Goal: Task Accomplishment & Management: Manage account settings

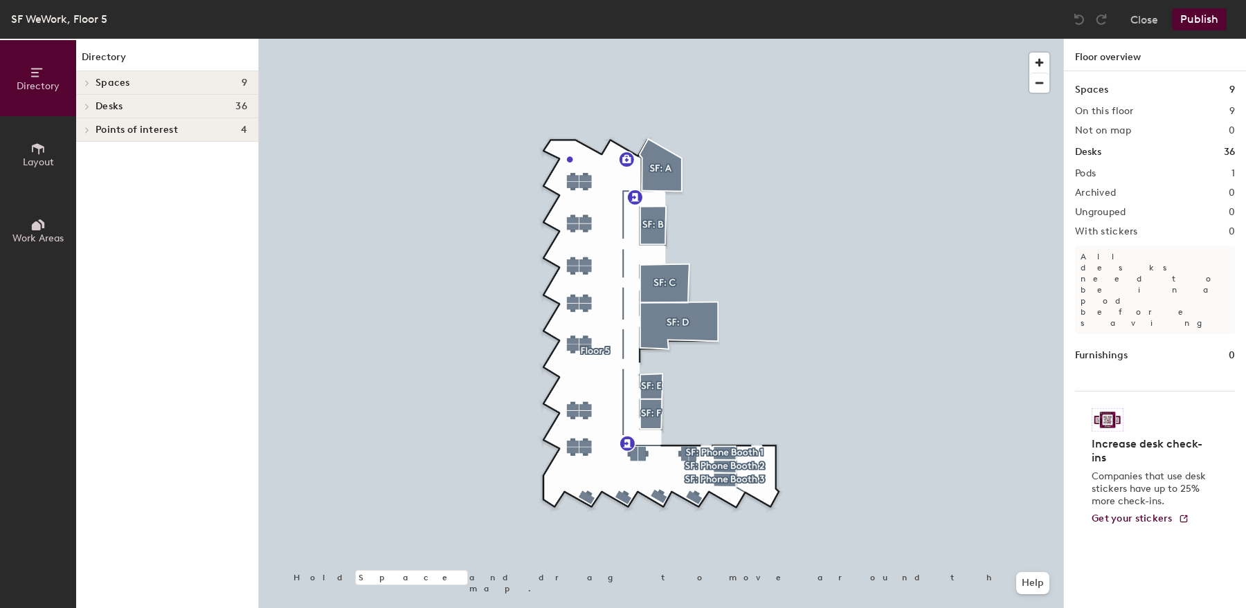
click at [575, 39] on div at bounding box center [661, 39] width 804 height 0
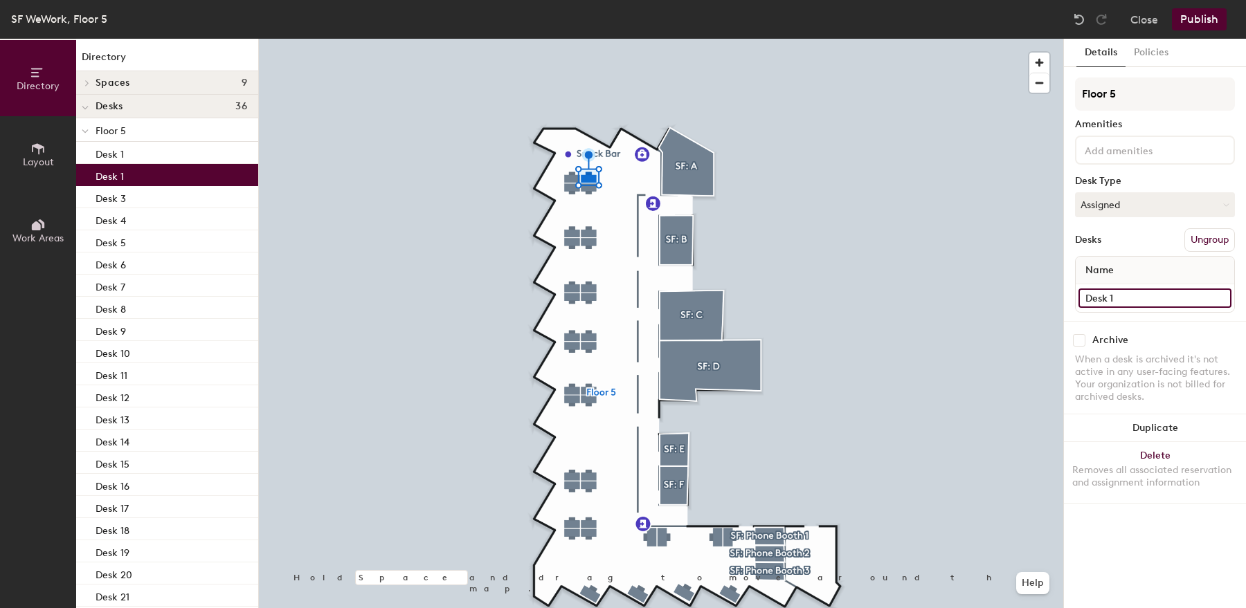
click at [1160, 293] on input "Desk 1" at bounding box center [1154, 298] width 153 height 19
click at [1156, 293] on input "Desk 1" at bounding box center [1154, 298] width 153 height 19
type input "Desk 2"
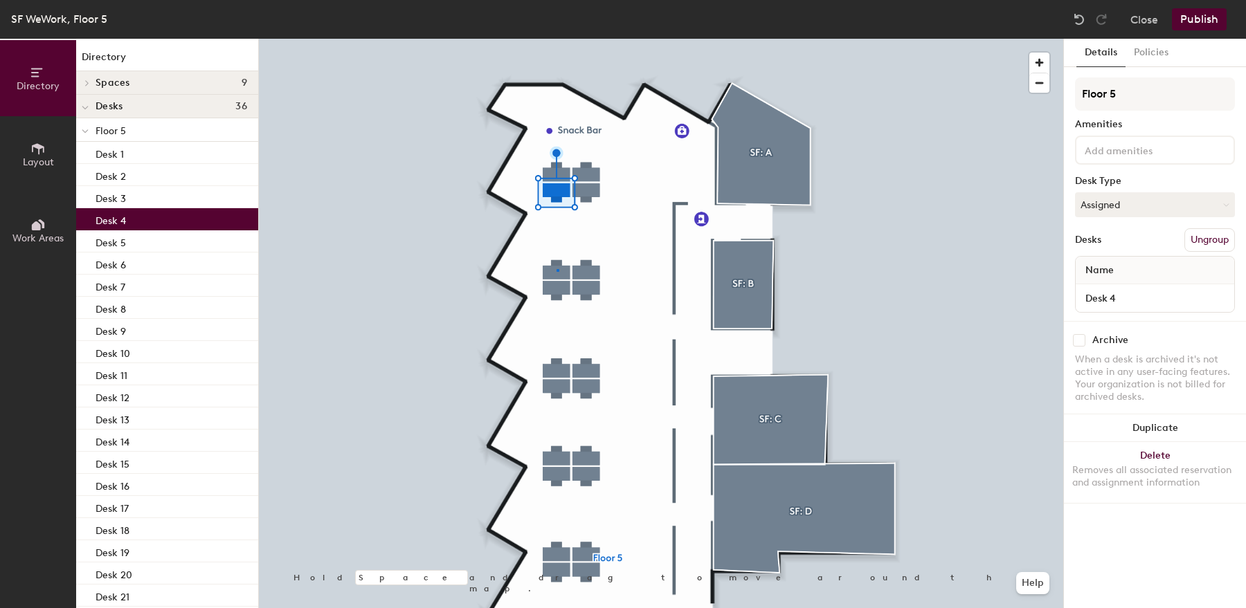
click at [556, 39] on div at bounding box center [661, 39] width 804 height 0
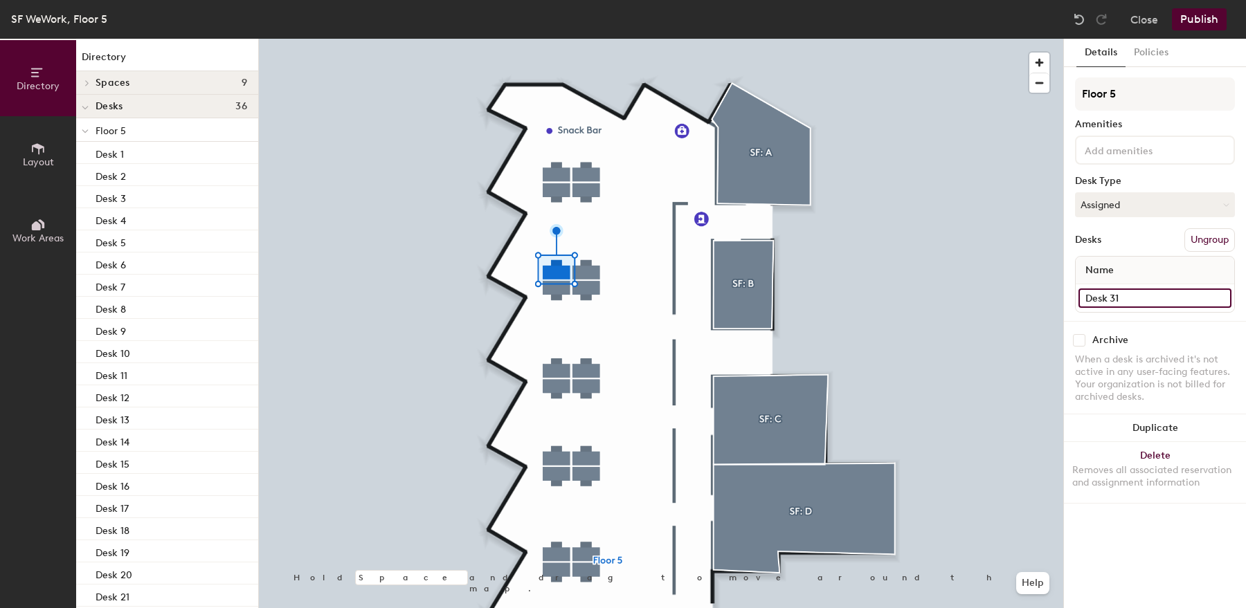
click at [1135, 297] on input "Desk 31" at bounding box center [1154, 298] width 153 height 19
type input "Desk 5"
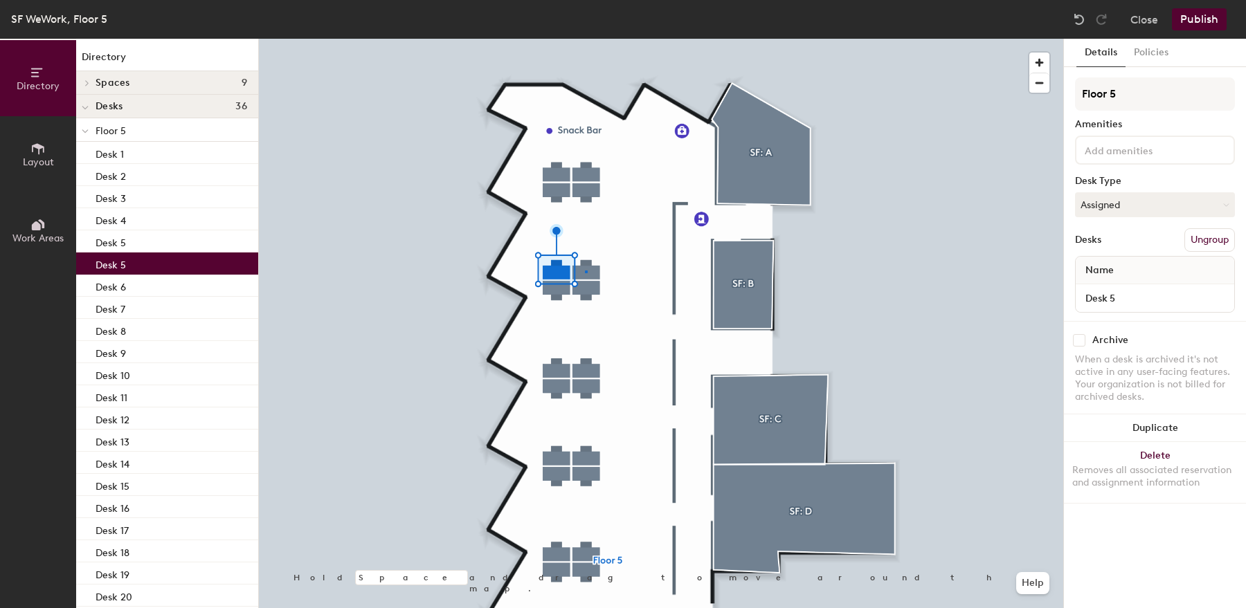
click at [585, 39] on div at bounding box center [661, 39] width 804 height 0
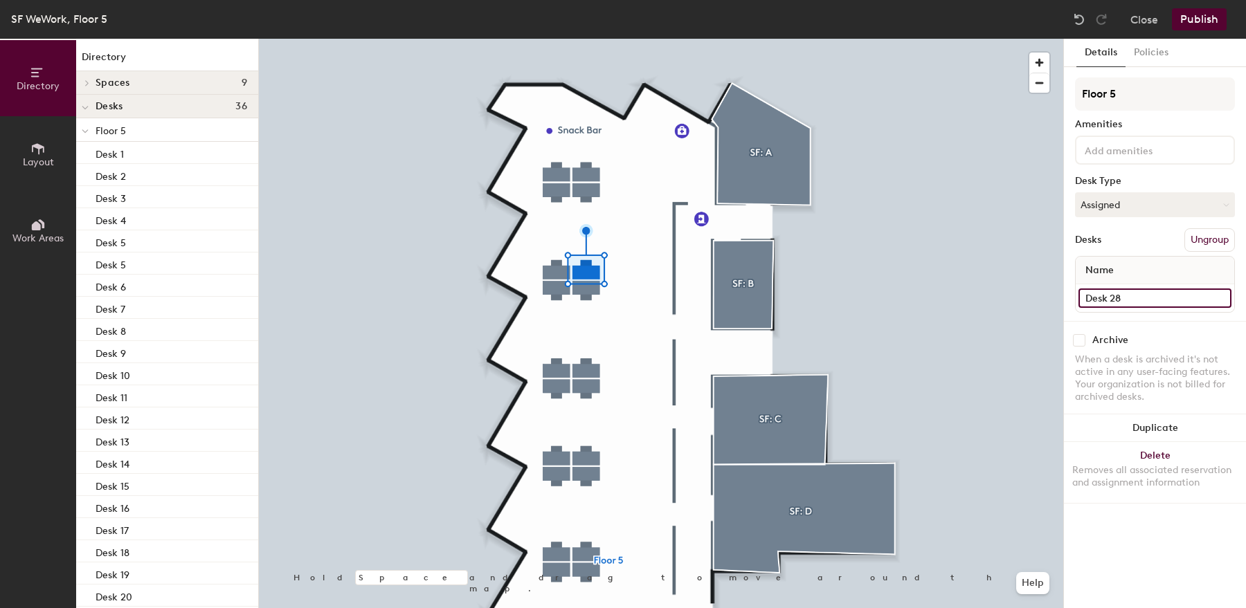
click at [1130, 299] on input "Desk 28" at bounding box center [1154, 298] width 153 height 19
type input "Desk 6"
click at [1137, 296] on input "Desk 21" at bounding box center [1154, 298] width 153 height 19
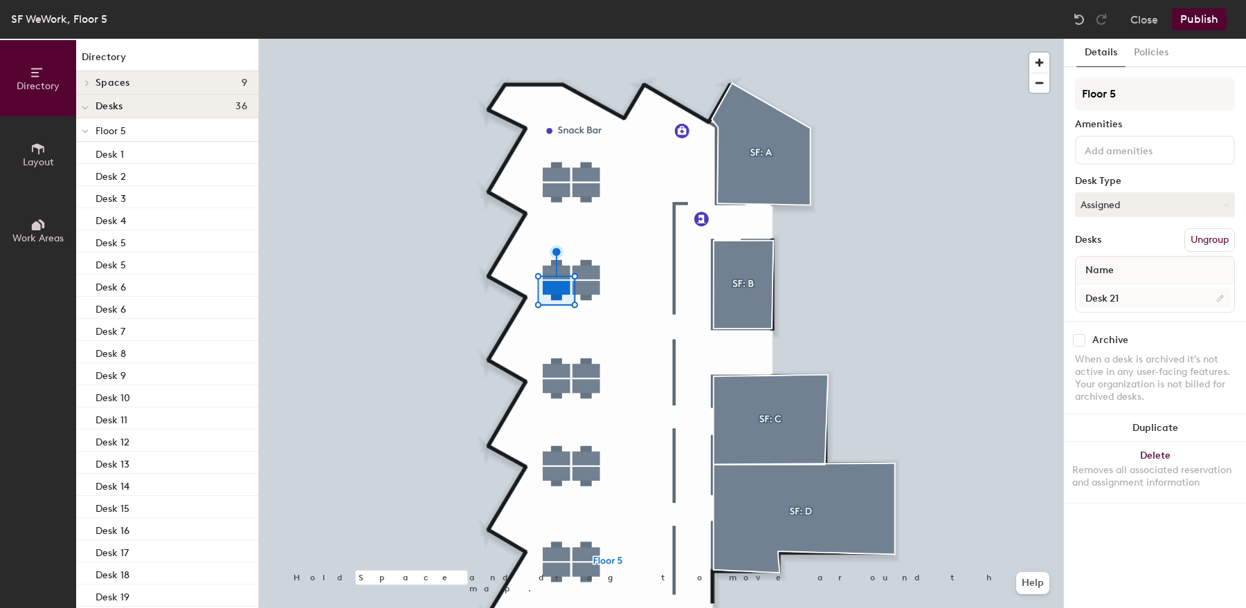
click at [590, 39] on div at bounding box center [661, 39] width 804 height 0
click at [1135, 292] on input "Desk 27" at bounding box center [1154, 298] width 153 height 19
click at [1112, 295] on input "Desk 27" at bounding box center [1154, 298] width 153 height 19
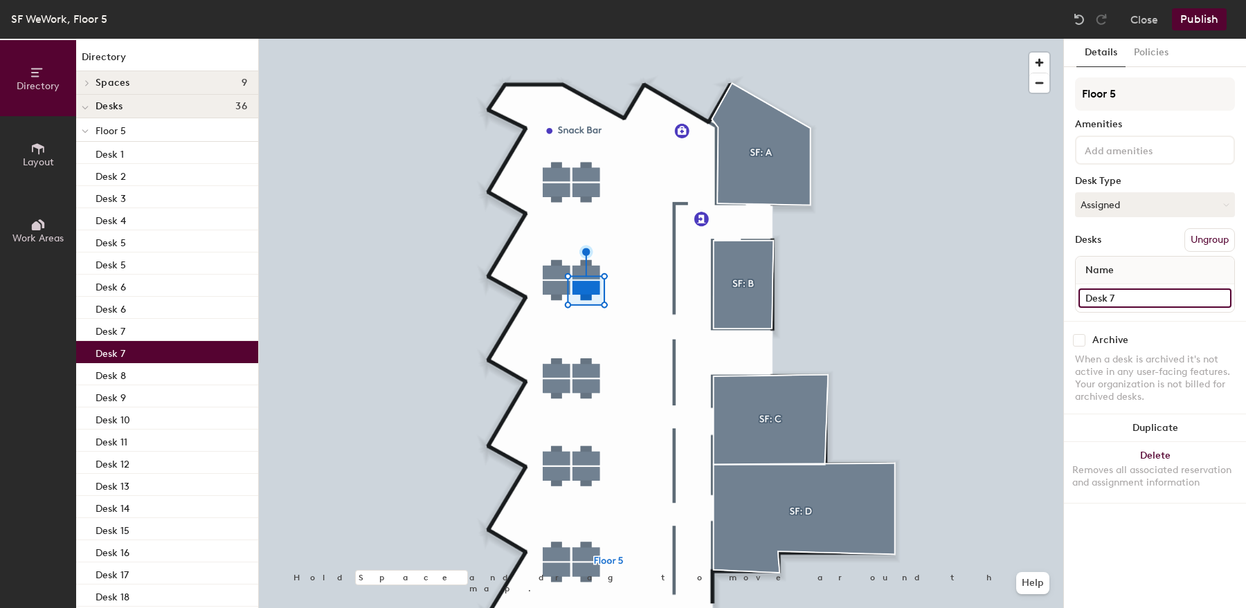
type input "Desk 7"
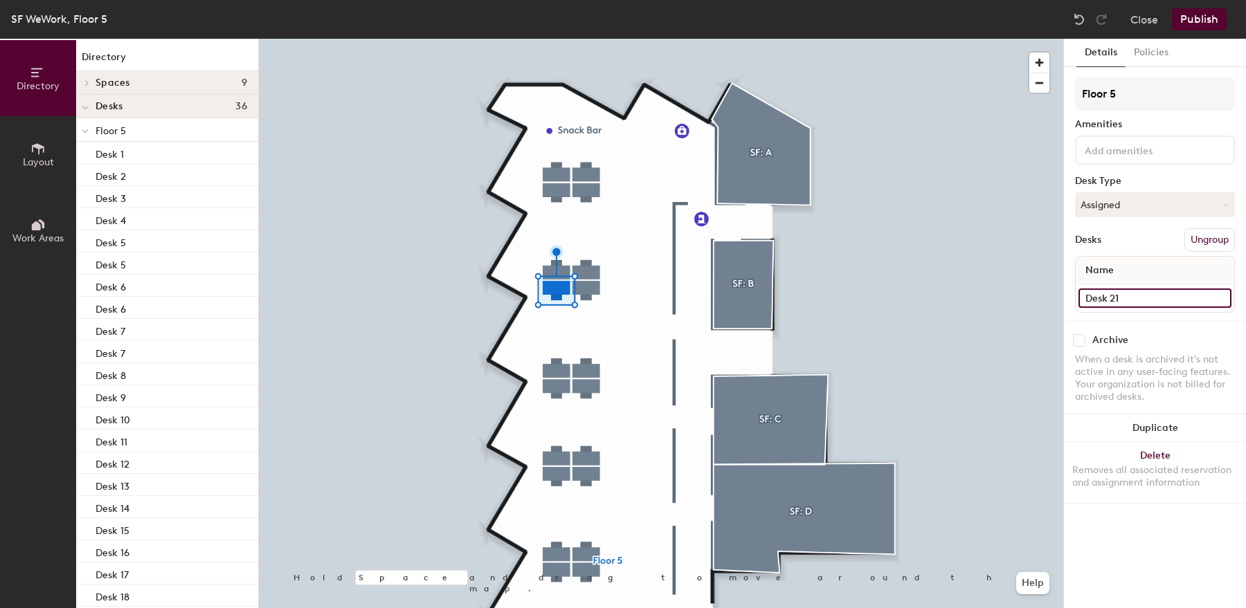
click at [1145, 292] on input "Desk 21" at bounding box center [1154, 298] width 153 height 19
type input "Desk 8"
click at [1154, 294] on input "Desk 20" at bounding box center [1154, 298] width 153 height 19
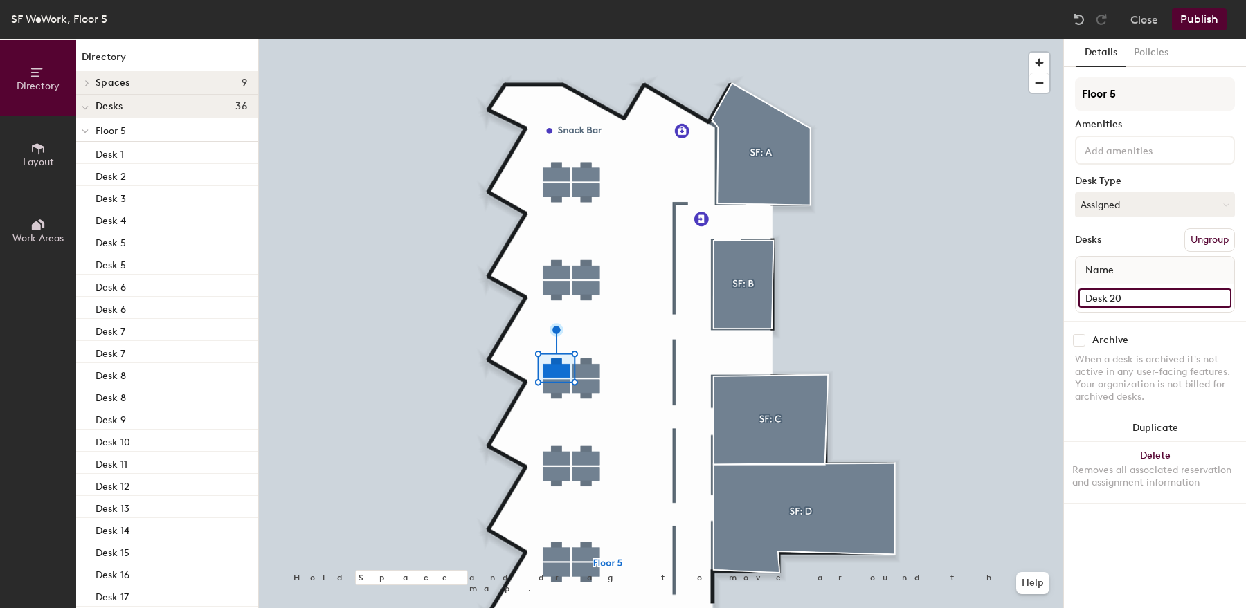
click at [1154, 294] on input "Desk 20" at bounding box center [1154, 298] width 153 height 19
type input "Desk 9"
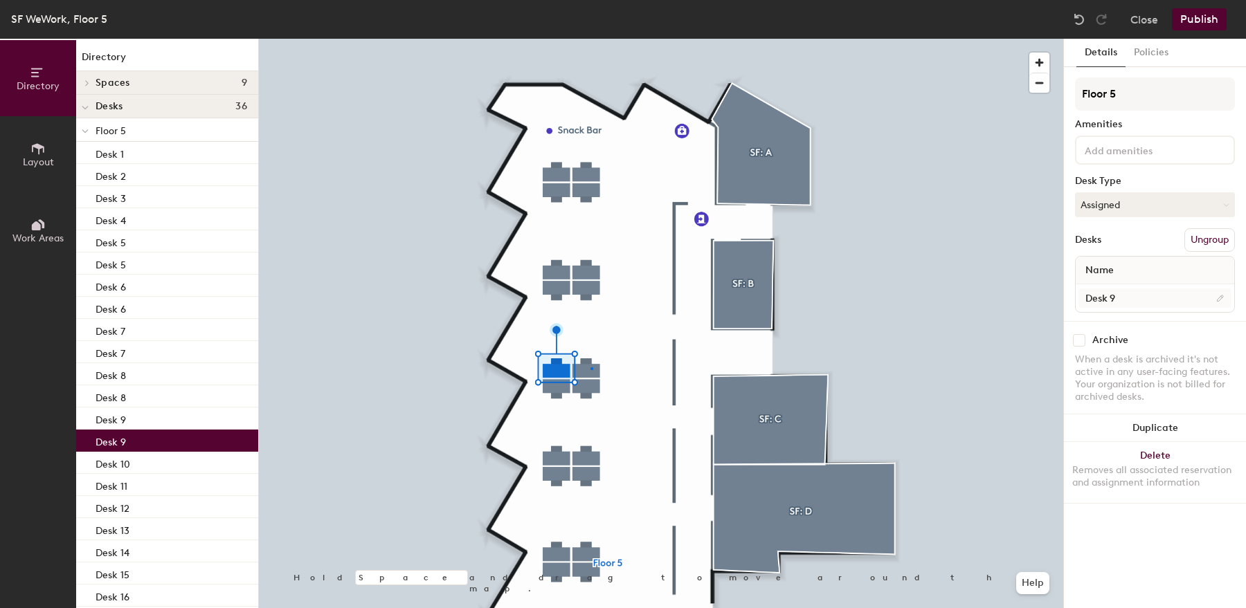
click at [590, 39] on div at bounding box center [661, 39] width 804 height 0
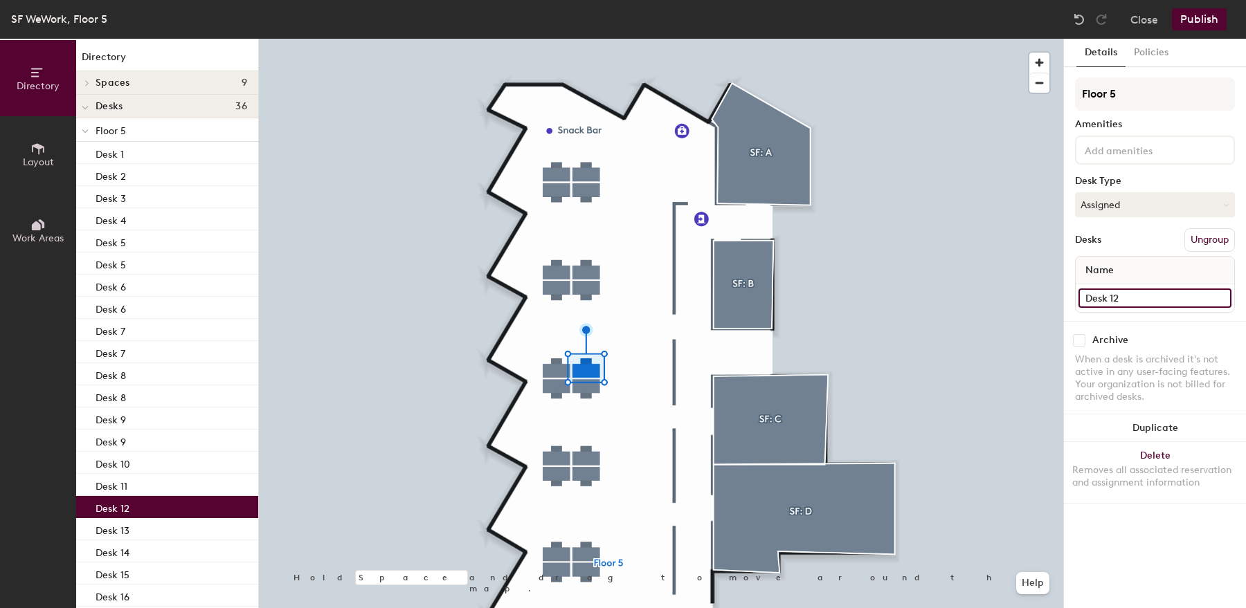
click at [1124, 300] on input "Desk 12" at bounding box center [1154, 298] width 153 height 19
click at [1130, 302] on input "Desk 12" at bounding box center [1154, 298] width 153 height 19
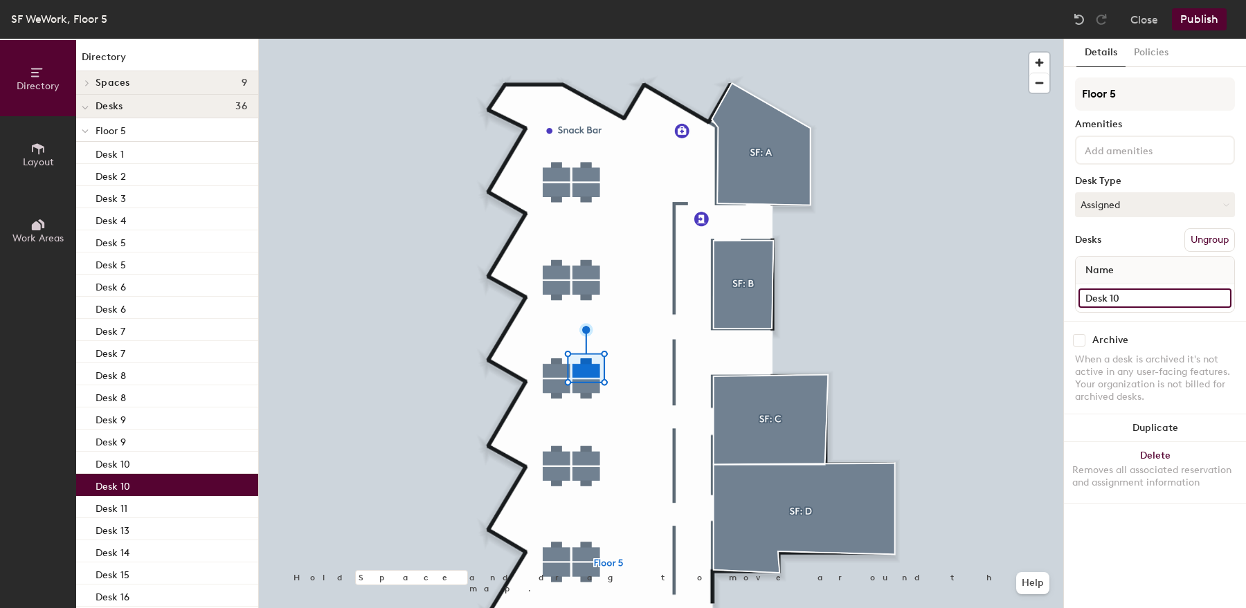
type input "Desk 10"
click at [583, 39] on div at bounding box center [661, 39] width 804 height 0
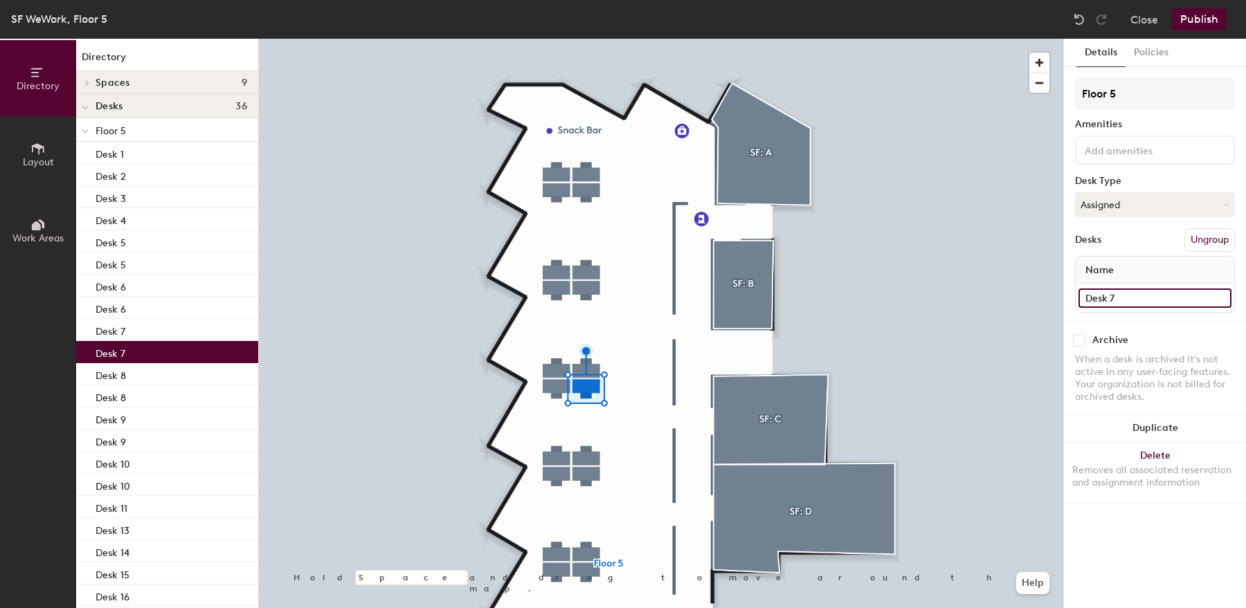
click at [1130, 293] on input "Desk 7" at bounding box center [1154, 298] width 153 height 19
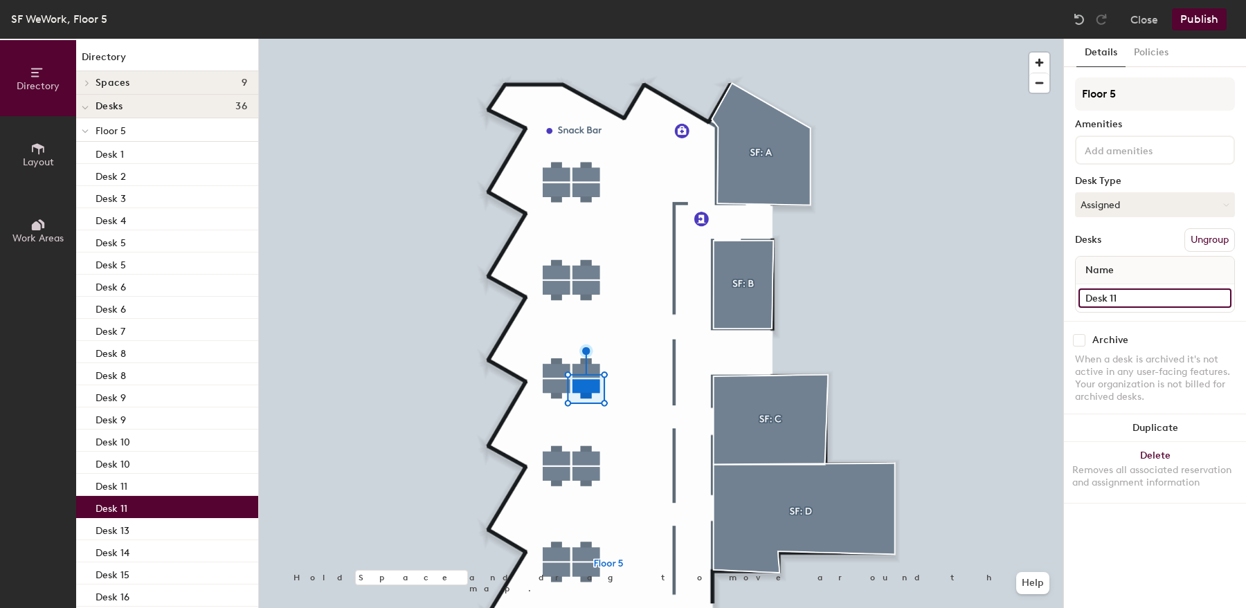
type input "Desk 11"
click at [547, 39] on div at bounding box center [661, 39] width 804 height 0
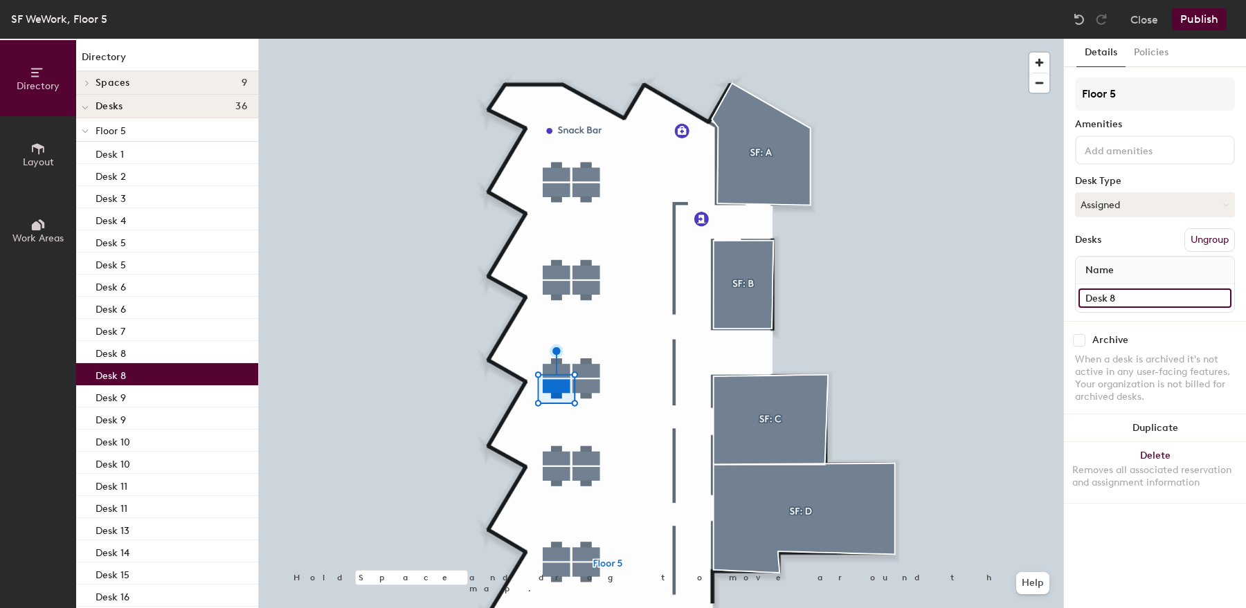
click at [1149, 293] on input "Desk 8" at bounding box center [1154, 298] width 153 height 19
click at [1142, 293] on input "Desk 8" at bounding box center [1154, 298] width 153 height 19
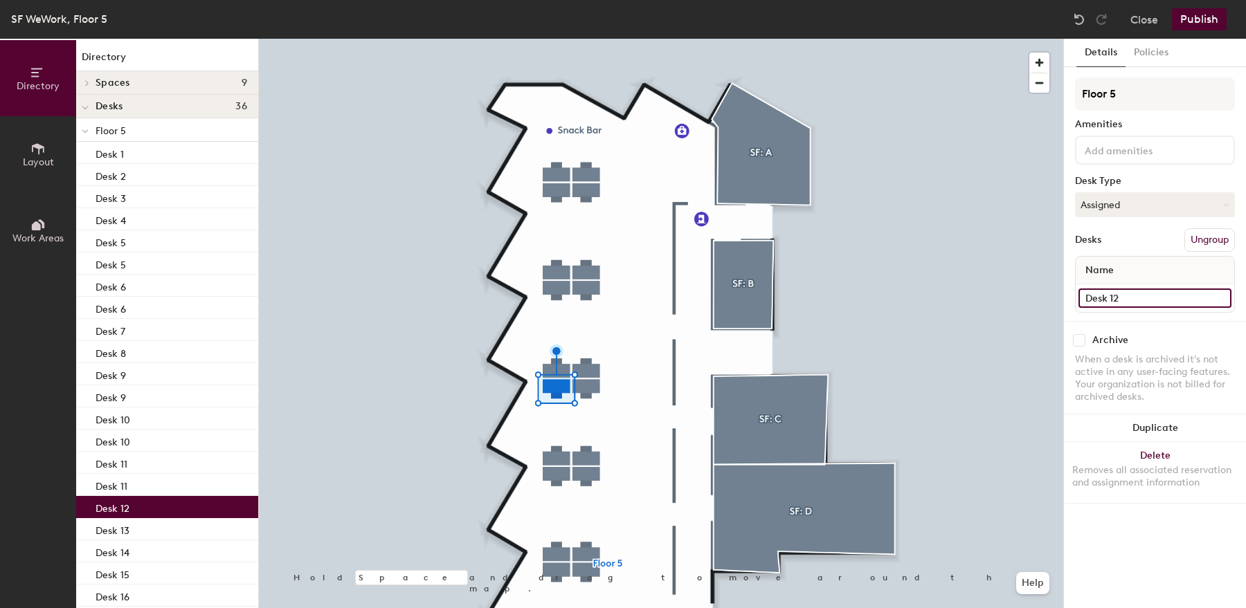
type input "Desk 12"
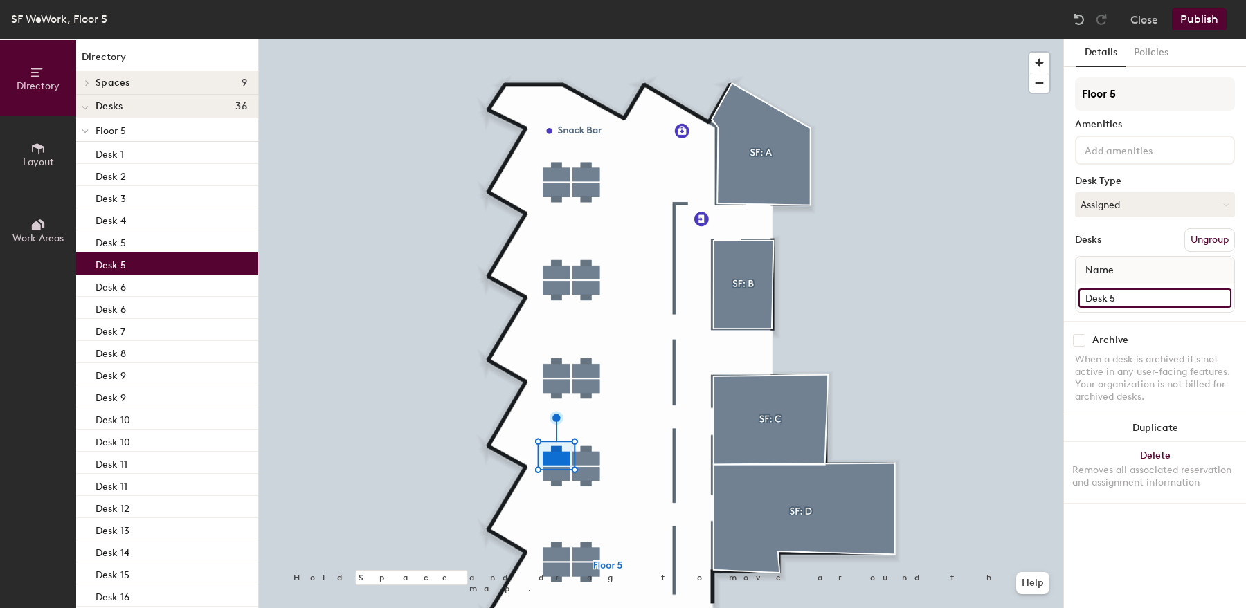
click at [1124, 299] on input "Desk 5" at bounding box center [1154, 298] width 153 height 19
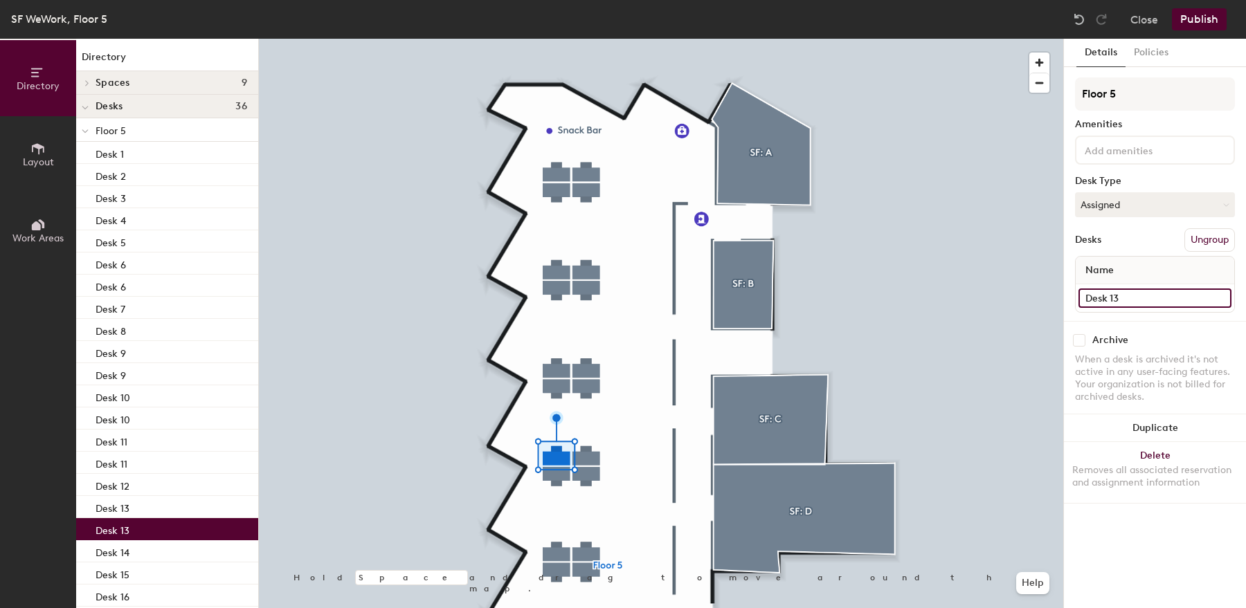
type input "Desk 13"
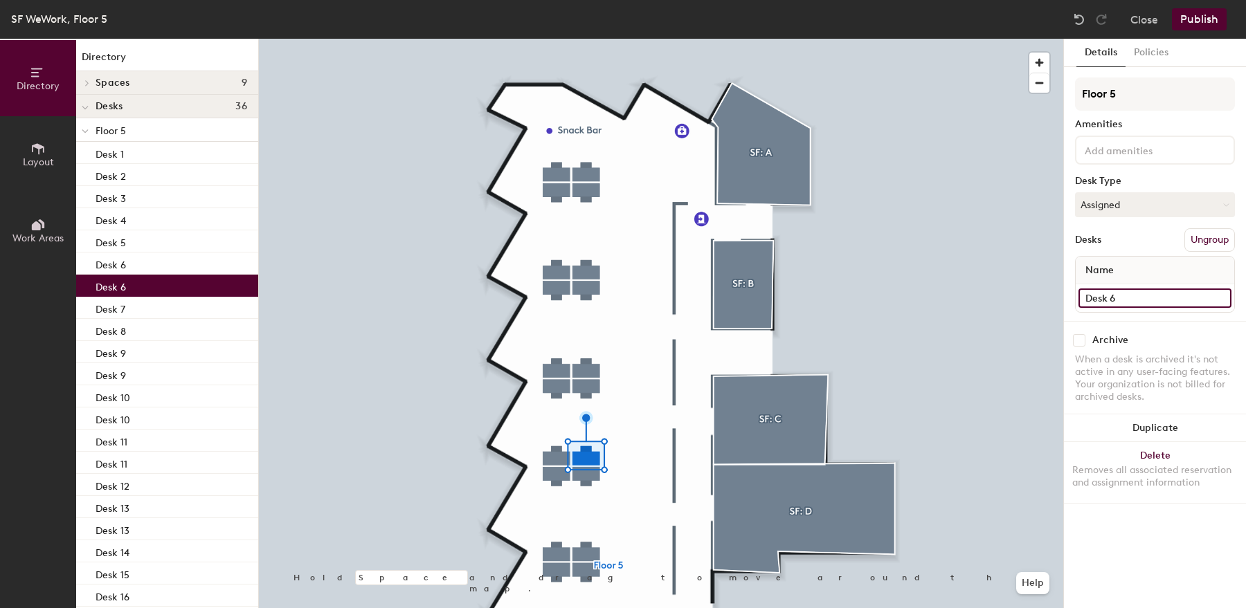
click at [1137, 301] on input "Desk 6" at bounding box center [1154, 298] width 153 height 19
click at [1122, 286] on div "Desk 6" at bounding box center [1154, 298] width 158 height 28
click at [1124, 301] on input "Desk 6" at bounding box center [1154, 298] width 153 height 19
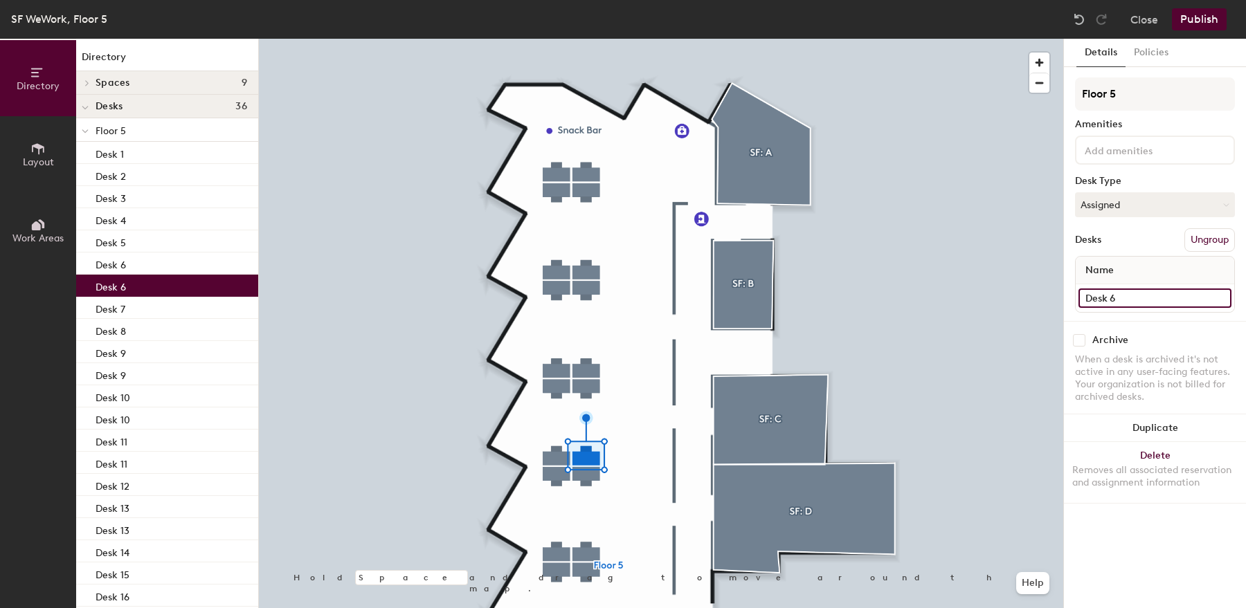
click at [1124, 301] on input "Desk 6" at bounding box center [1154, 298] width 153 height 19
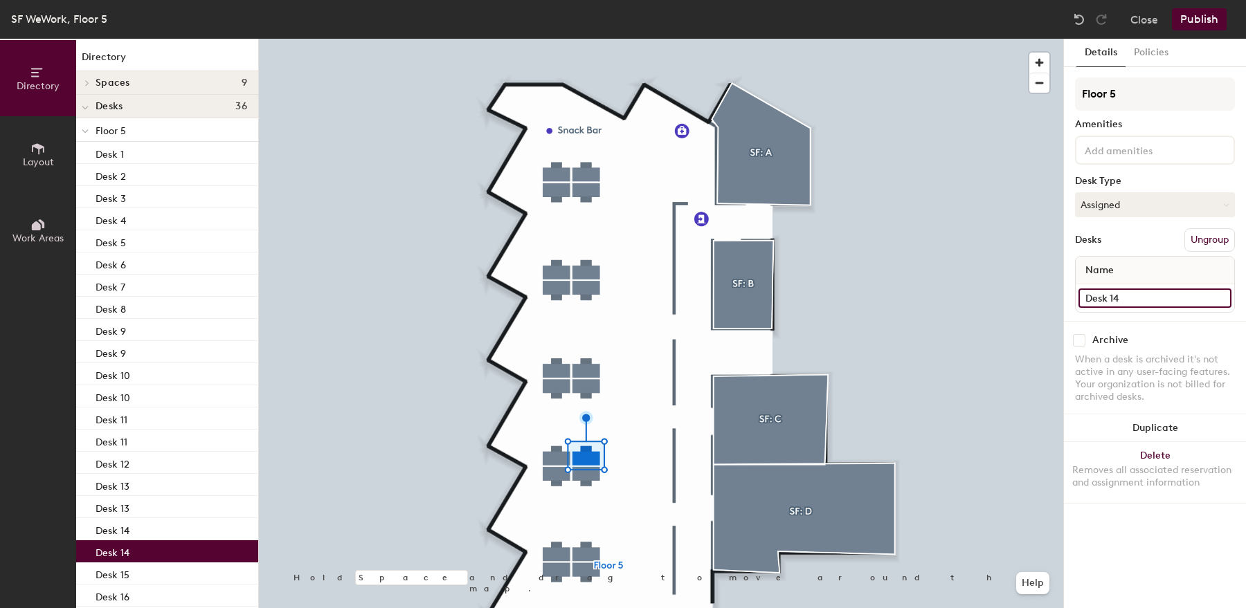
type input "Desk 14"
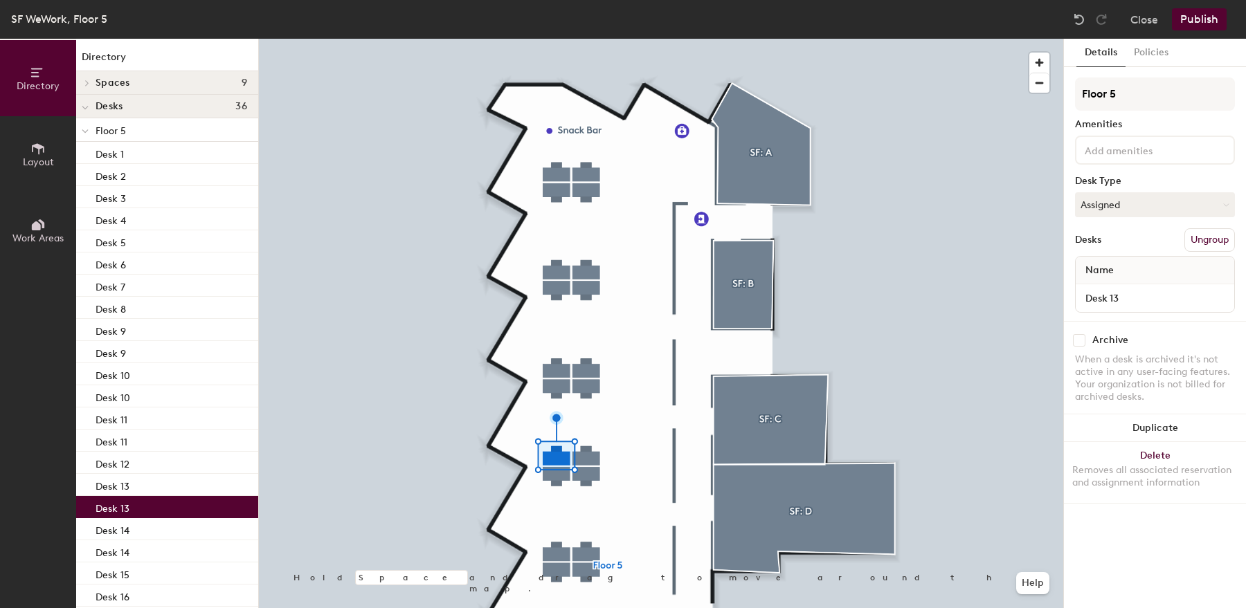
click at [585, 39] on div at bounding box center [661, 39] width 804 height 0
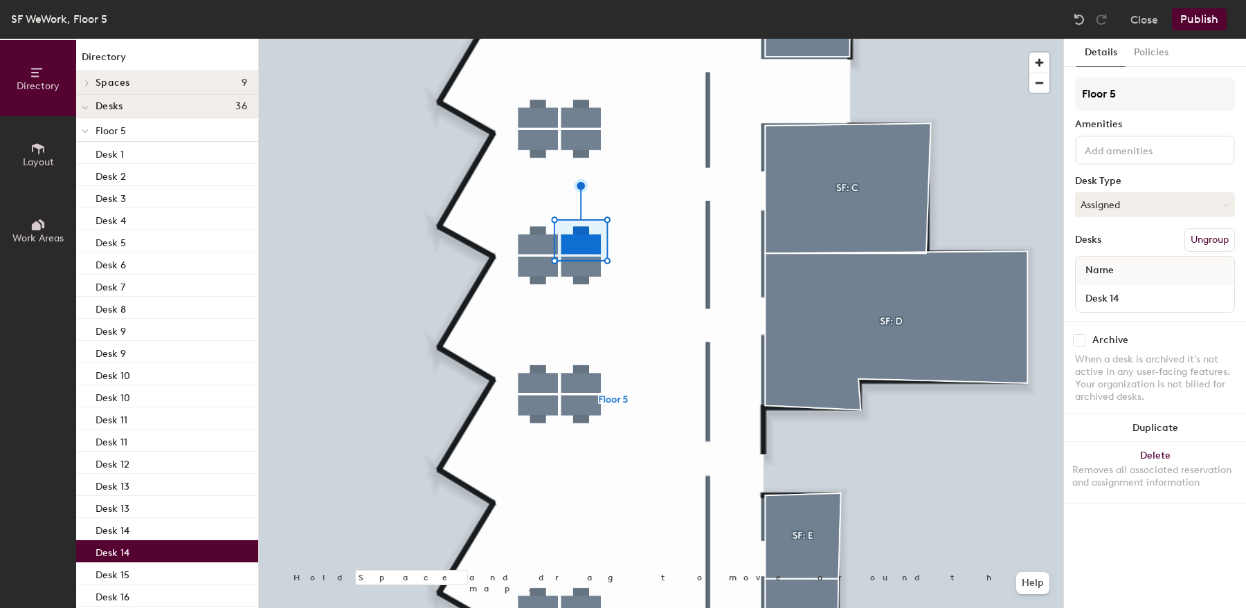
click at [590, 39] on div at bounding box center [661, 39] width 804 height 0
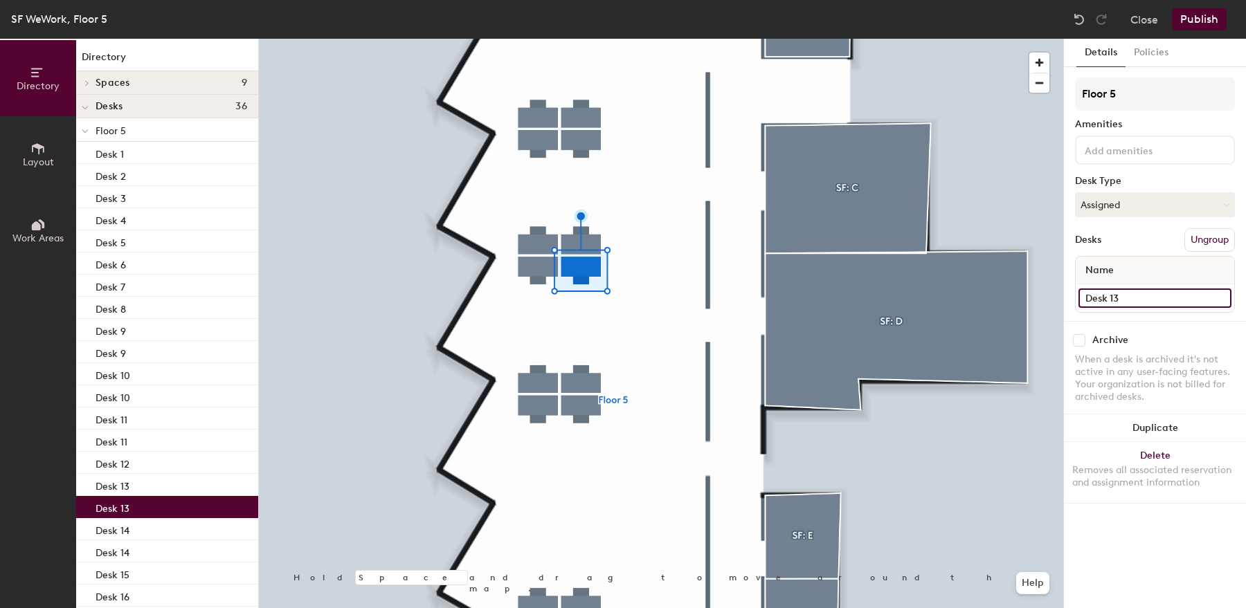
click at [1136, 299] on input "Desk 13" at bounding box center [1154, 298] width 153 height 19
click at [1127, 300] on input "Desk 13" at bounding box center [1154, 298] width 153 height 19
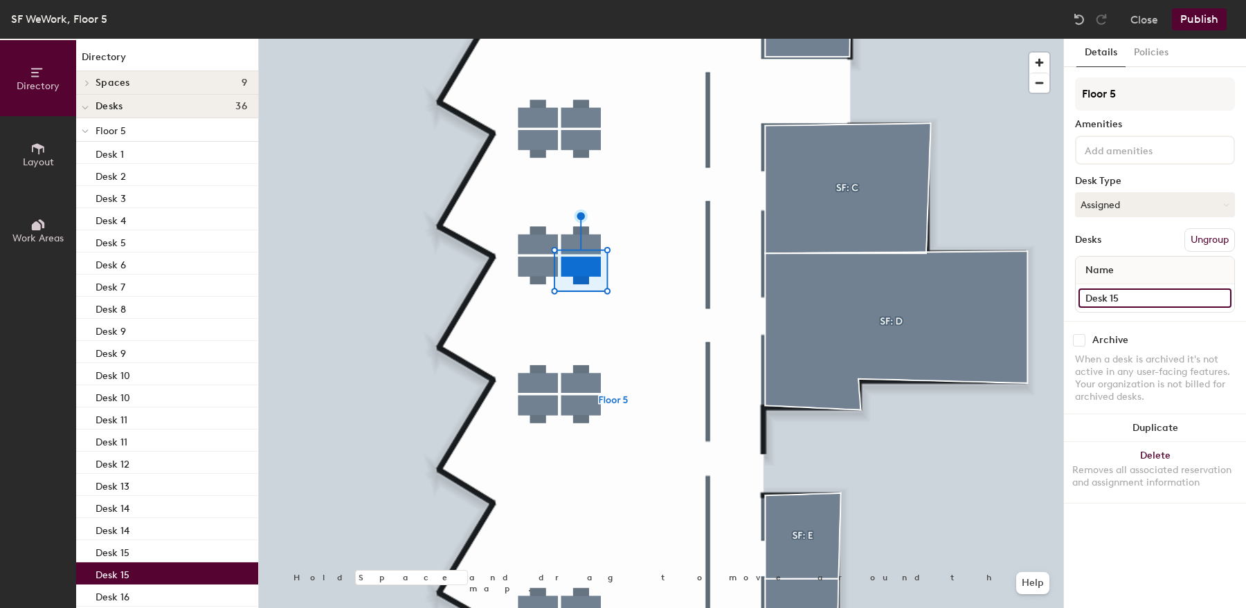
type input "Desk 15"
click at [538, 39] on div at bounding box center [661, 39] width 804 height 0
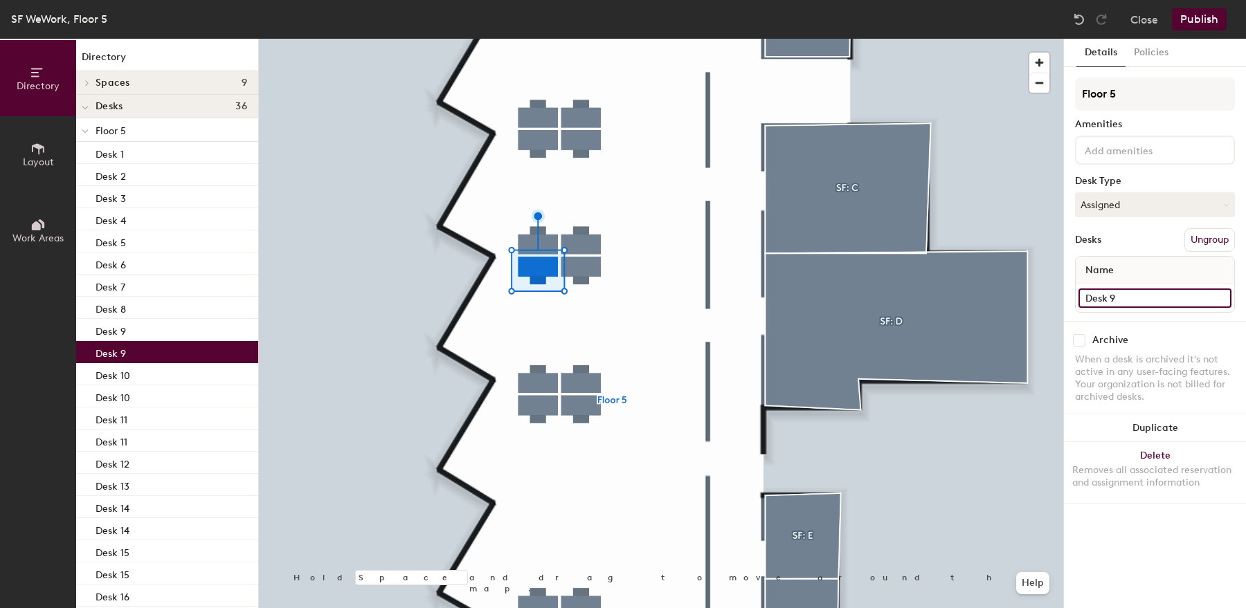
click at [1135, 293] on input "Desk 9" at bounding box center [1154, 298] width 153 height 19
click at [1136, 301] on input "Desk 9" at bounding box center [1154, 298] width 153 height 19
click at [1136, 300] on input "Desk 9" at bounding box center [1154, 298] width 153 height 19
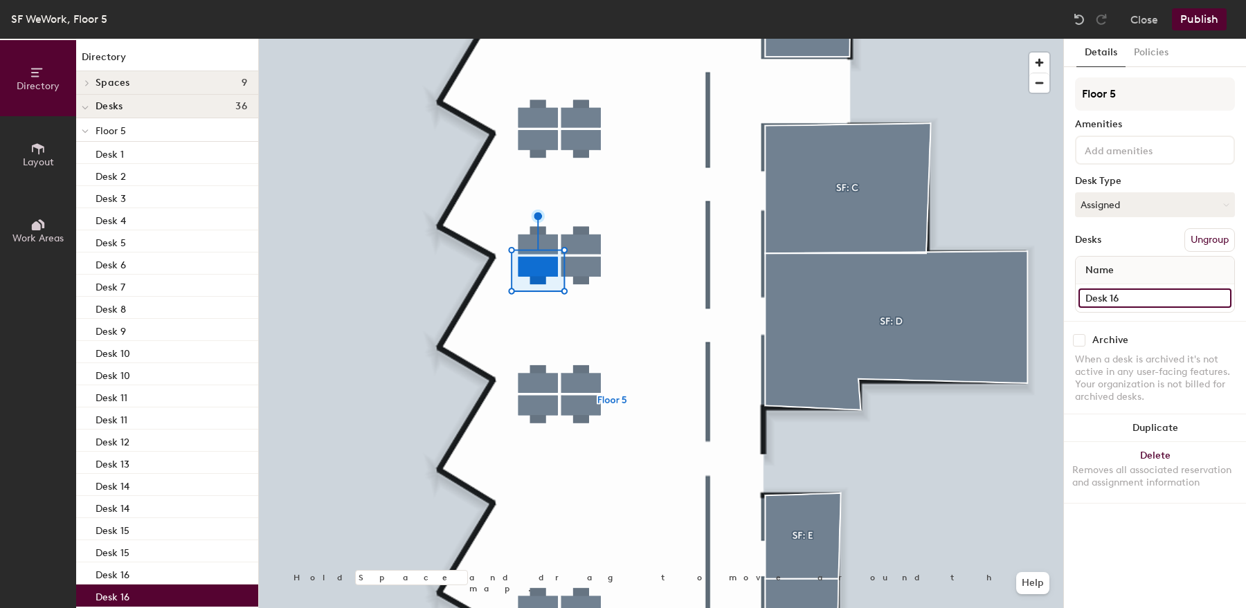
type input "Desk 16"
click at [543, 39] on div at bounding box center [661, 39] width 804 height 0
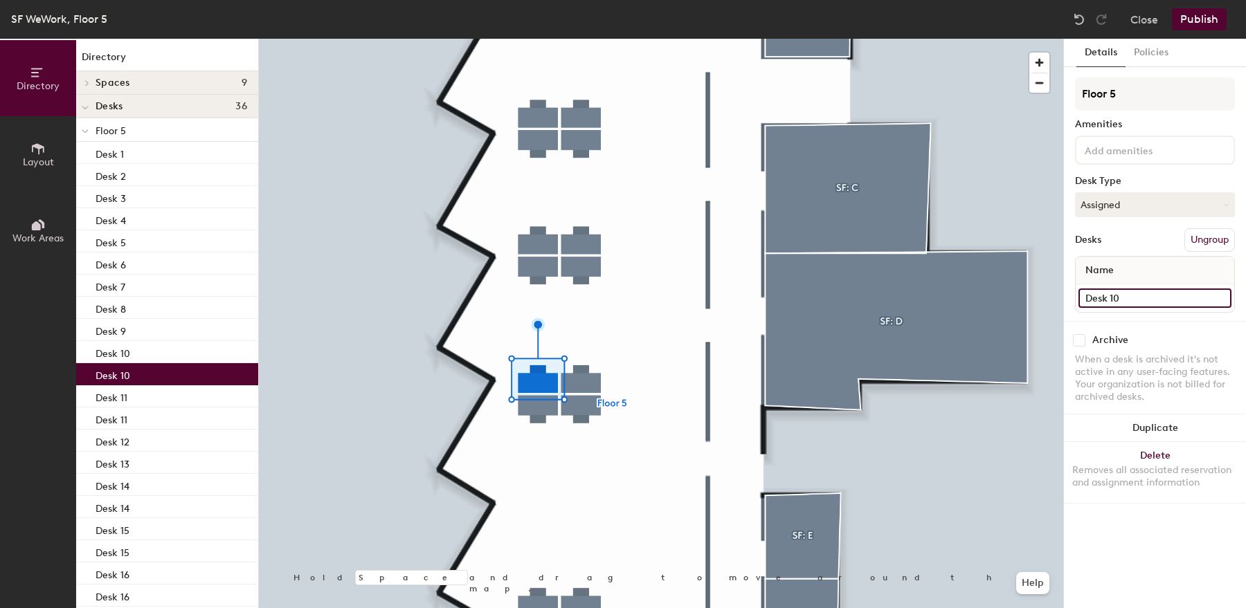
click at [1148, 292] on input "Desk 10" at bounding box center [1154, 298] width 153 height 19
click at [1142, 299] on input "Desk 10" at bounding box center [1154, 298] width 153 height 19
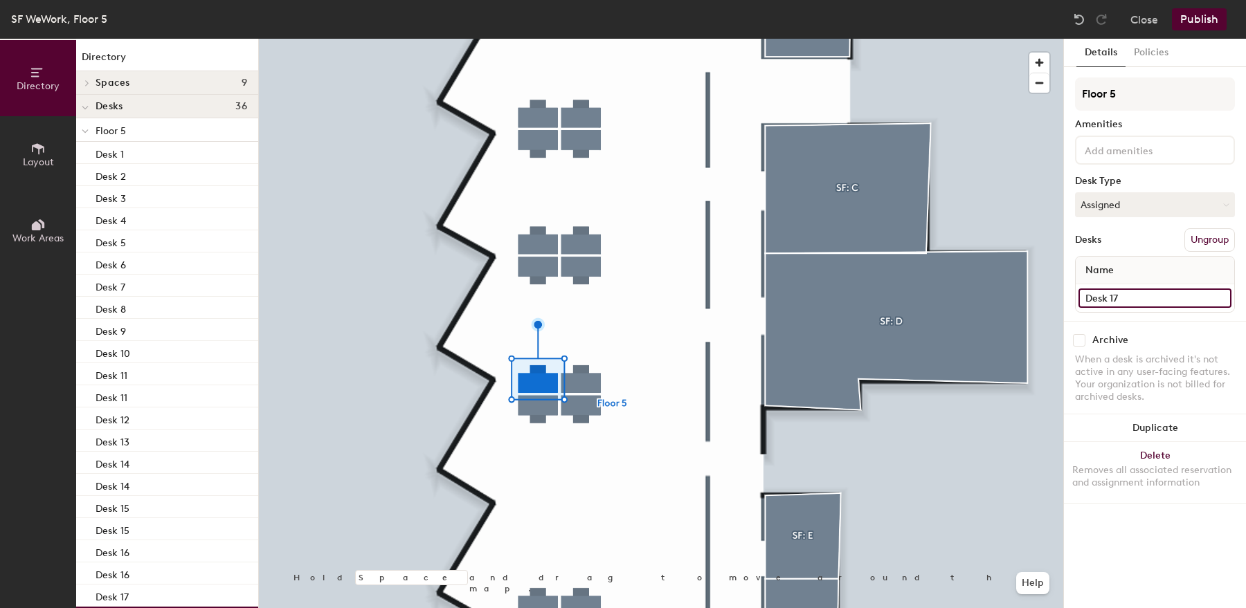
type input "Desk 17"
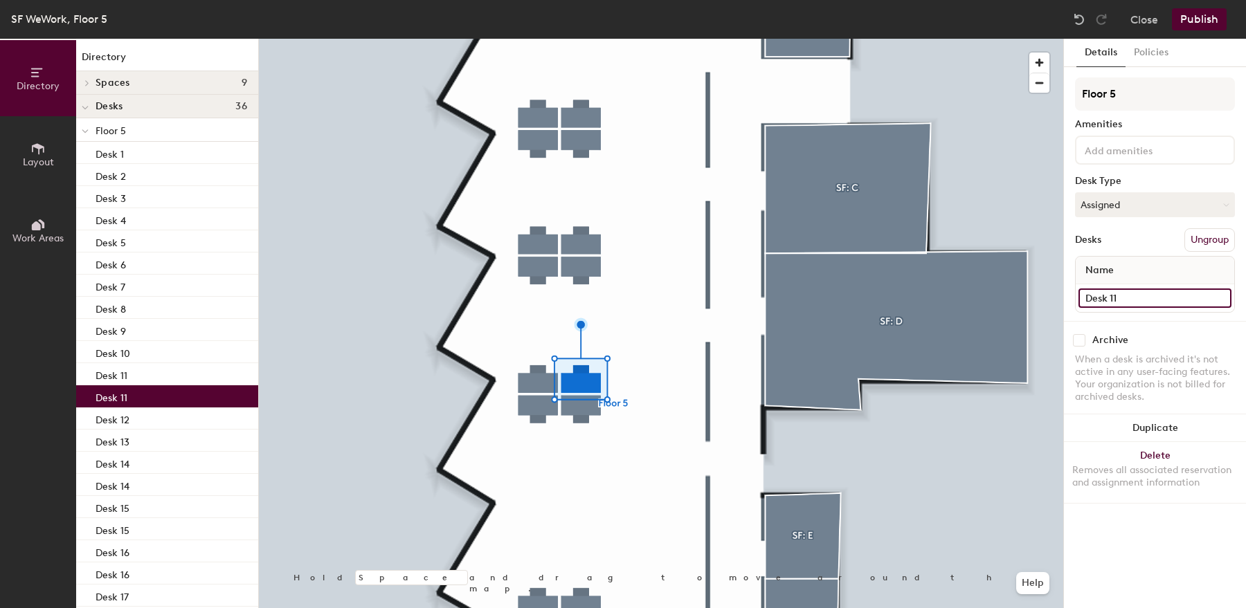
click at [1132, 300] on input "Desk 11" at bounding box center [1154, 298] width 153 height 19
click at [1147, 298] on input "Desk 11" at bounding box center [1154, 298] width 153 height 19
type input "Desk 18"
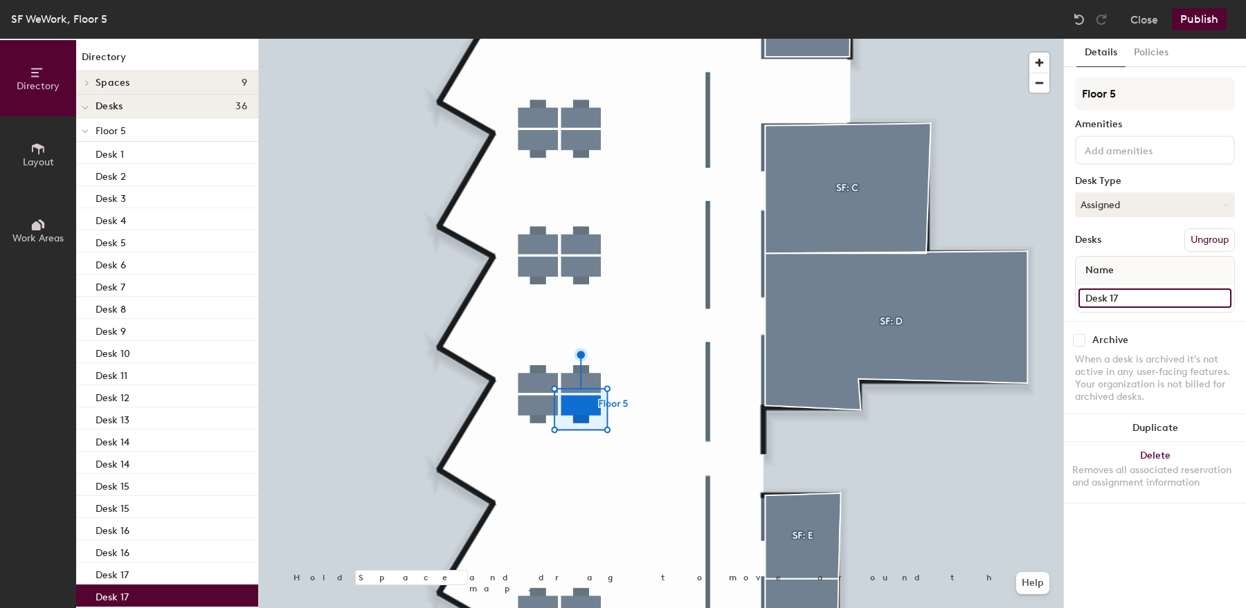
click at [1133, 299] on input "Desk 17" at bounding box center [1154, 298] width 153 height 19
type input "Desk 19"
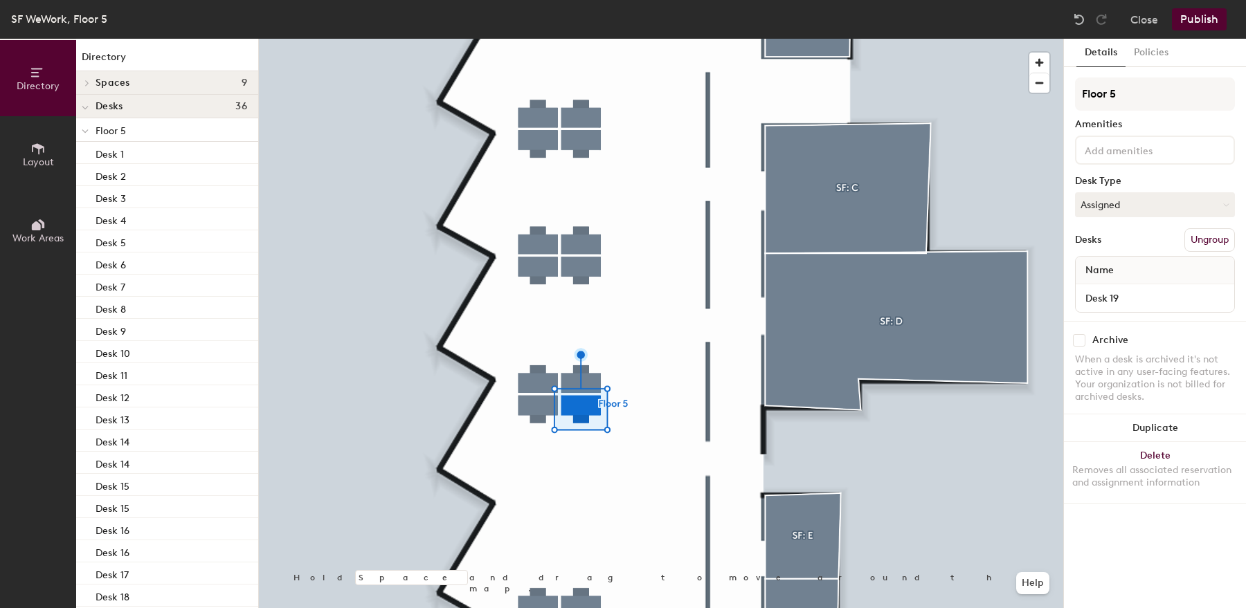
click at [532, 39] on div at bounding box center [661, 39] width 804 height 0
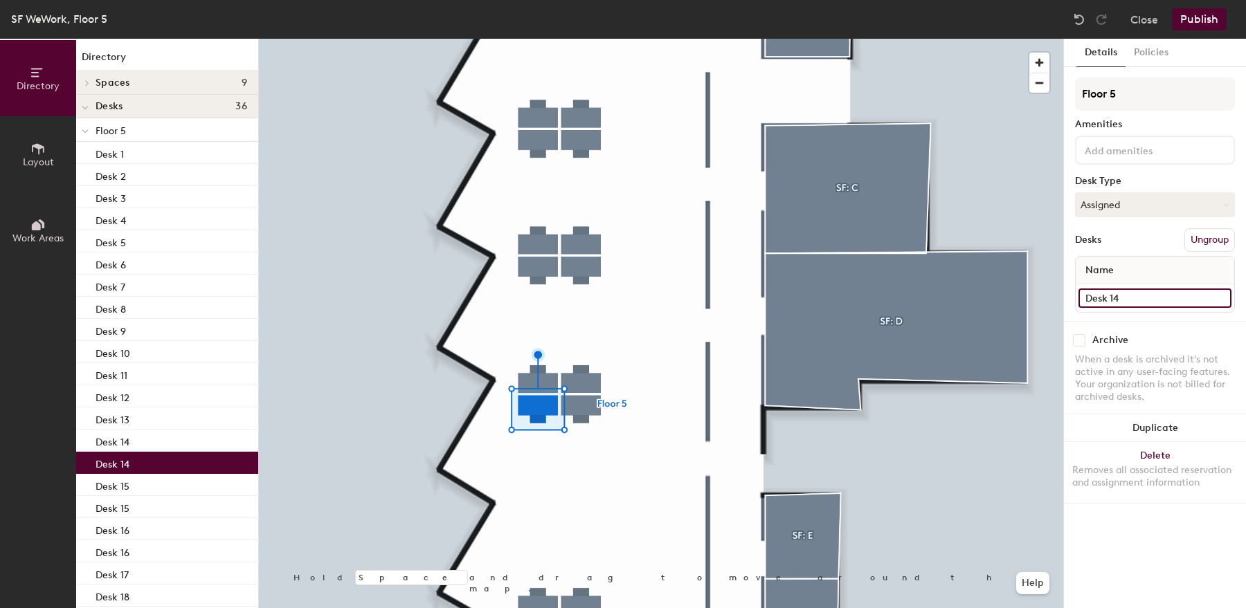
click at [1140, 295] on input "Desk 14" at bounding box center [1154, 298] width 153 height 19
type input "Desk 20"
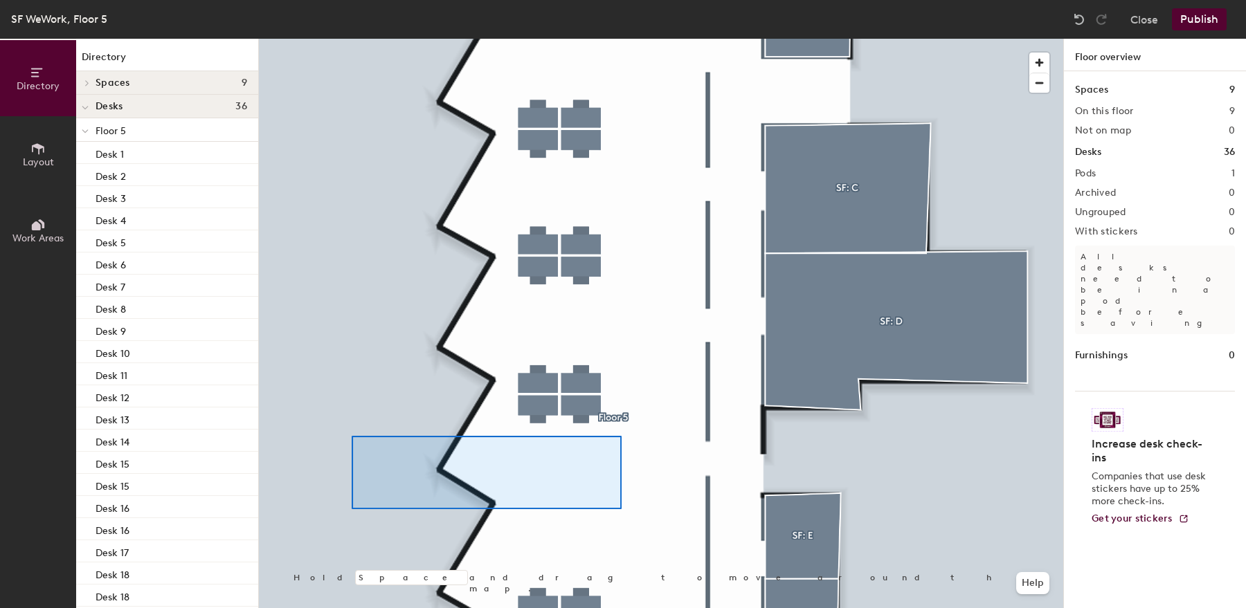
click at [352, 436] on div at bounding box center [487, 472] width 270 height 73
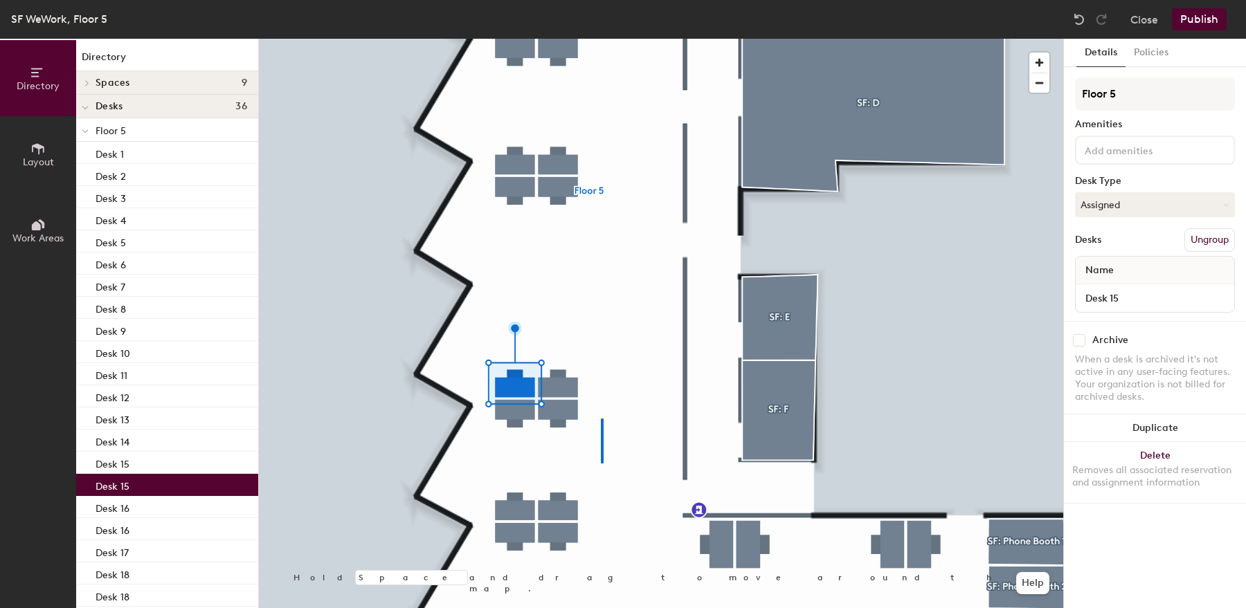
click at [601, 39] on div at bounding box center [661, 39] width 804 height 0
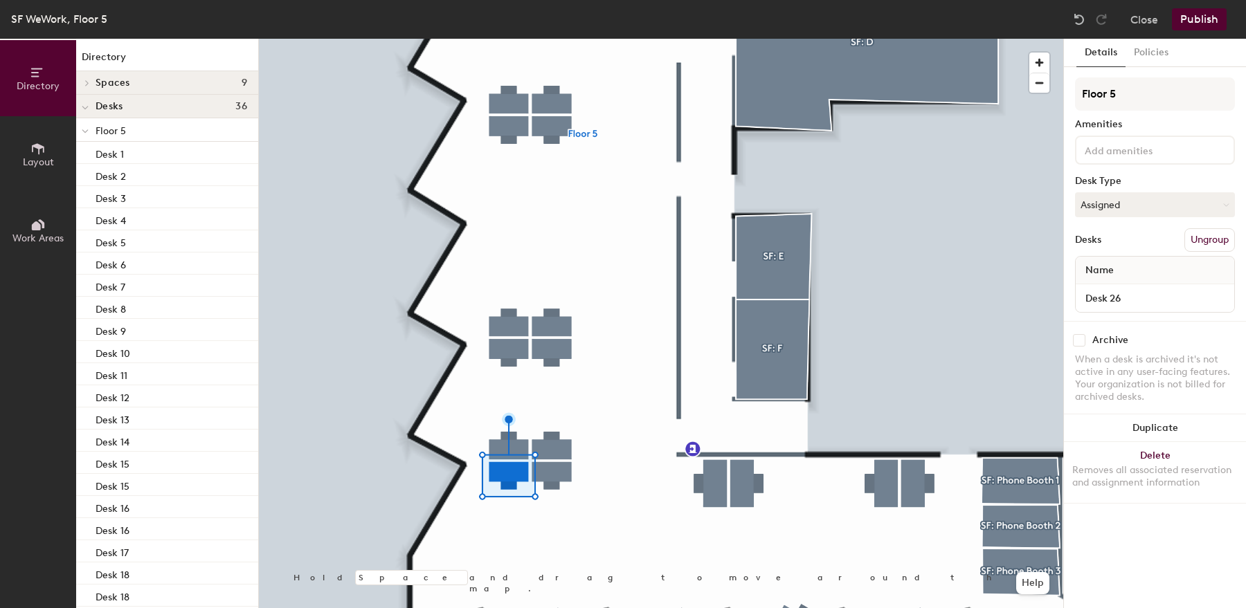
click at [1146, 300] on input "Desk 26" at bounding box center [1154, 298] width 153 height 19
type input "Desk 28"
click at [1199, 19] on button "Publish" at bounding box center [1199, 19] width 55 height 22
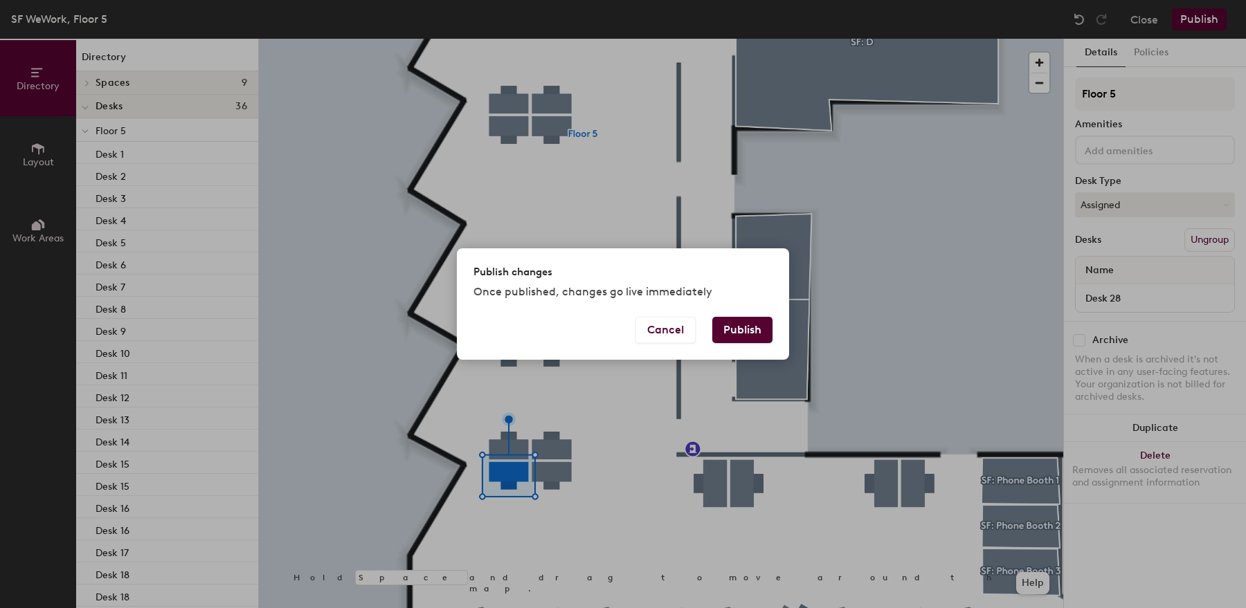
click at [748, 337] on button "Publish" at bounding box center [742, 330] width 60 height 26
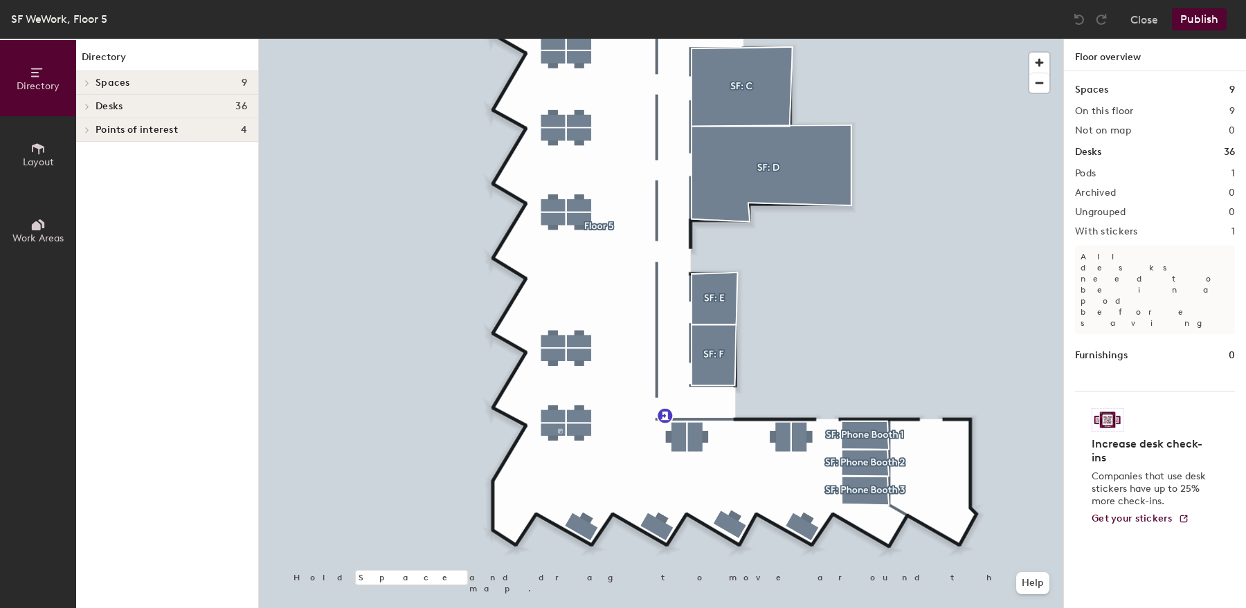
click at [558, 39] on div at bounding box center [661, 39] width 804 height 0
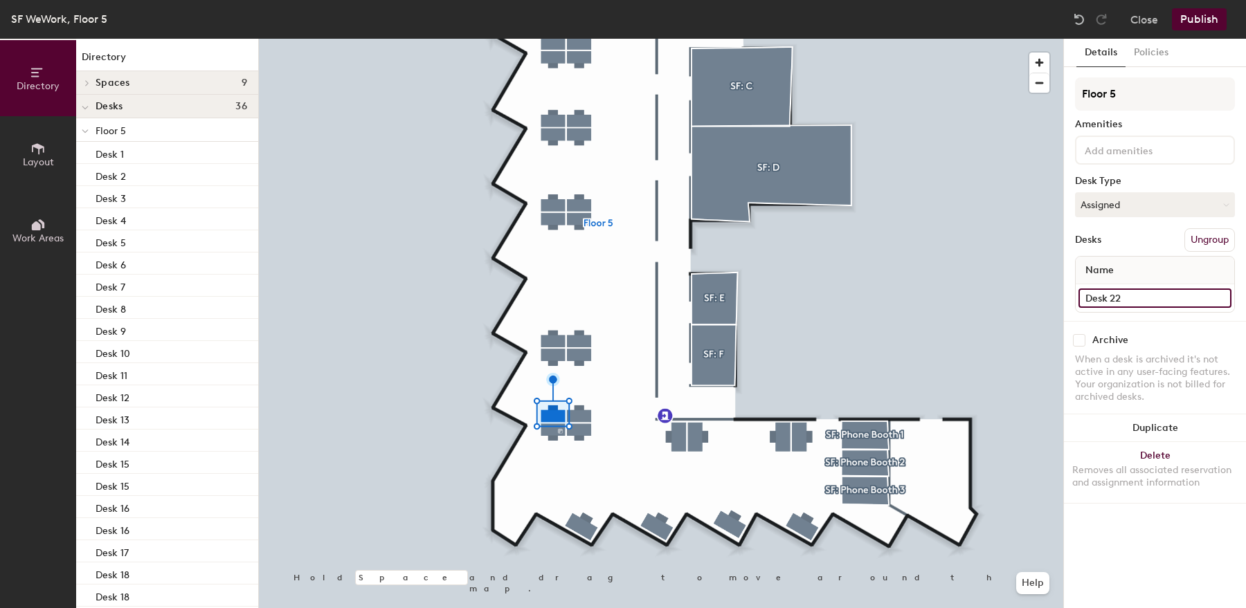
click at [1134, 300] on input "Desk 22" at bounding box center [1154, 298] width 153 height 19
click at [1129, 299] on input "Desk 22" at bounding box center [1154, 298] width 153 height 19
type input "Desk 25"
click at [583, 39] on div at bounding box center [661, 39] width 804 height 0
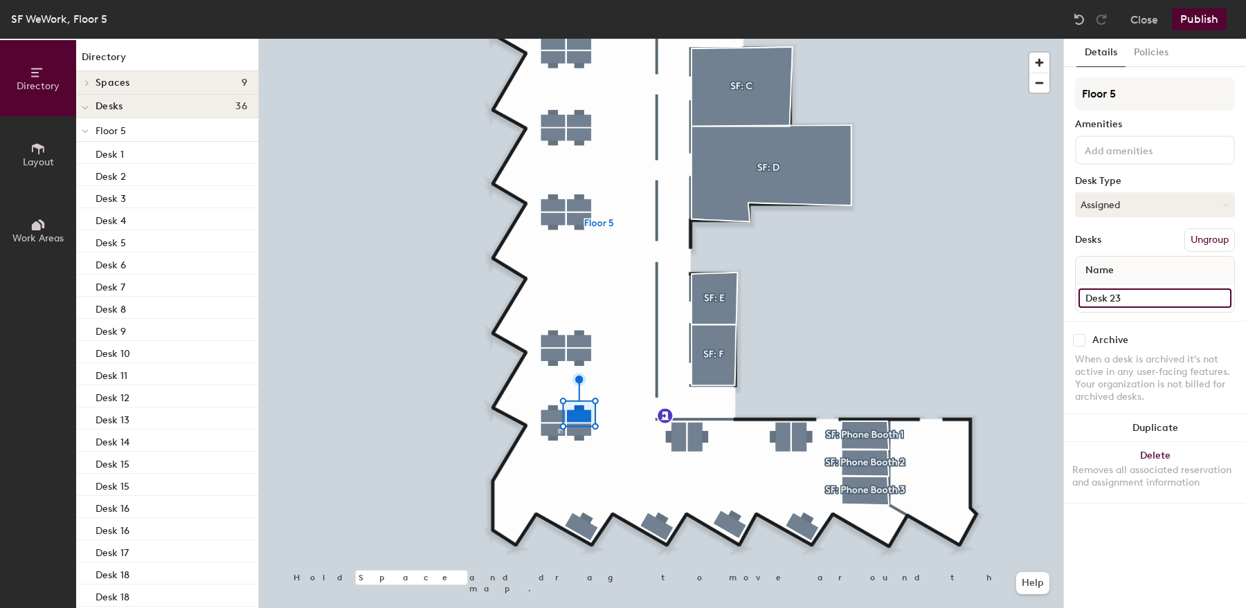
click at [1136, 298] on input "Desk 23" at bounding box center [1154, 298] width 153 height 19
click at [1128, 298] on input "Desk 23" at bounding box center [1154, 298] width 153 height 19
type input "Desk 26"
click at [580, 39] on div at bounding box center [661, 39] width 804 height 0
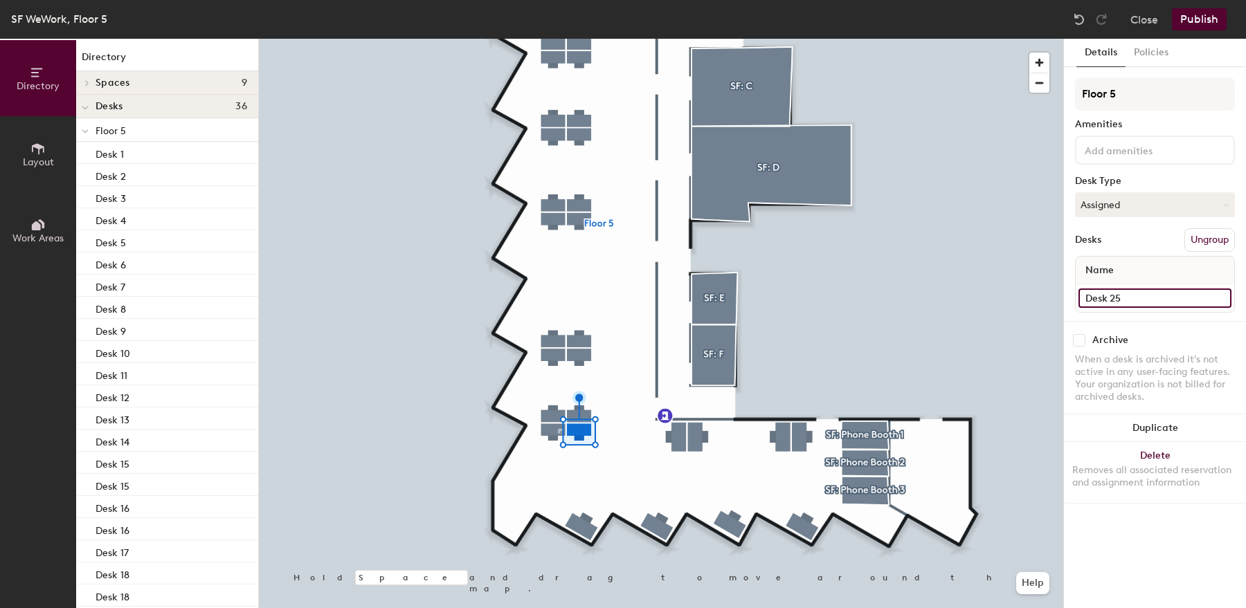
click at [1155, 300] on input "Desk 25" at bounding box center [1154, 298] width 153 height 19
click at [1155, 299] on input "Desk 25" at bounding box center [1154, 298] width 153 height 19
type input "Desk 27"
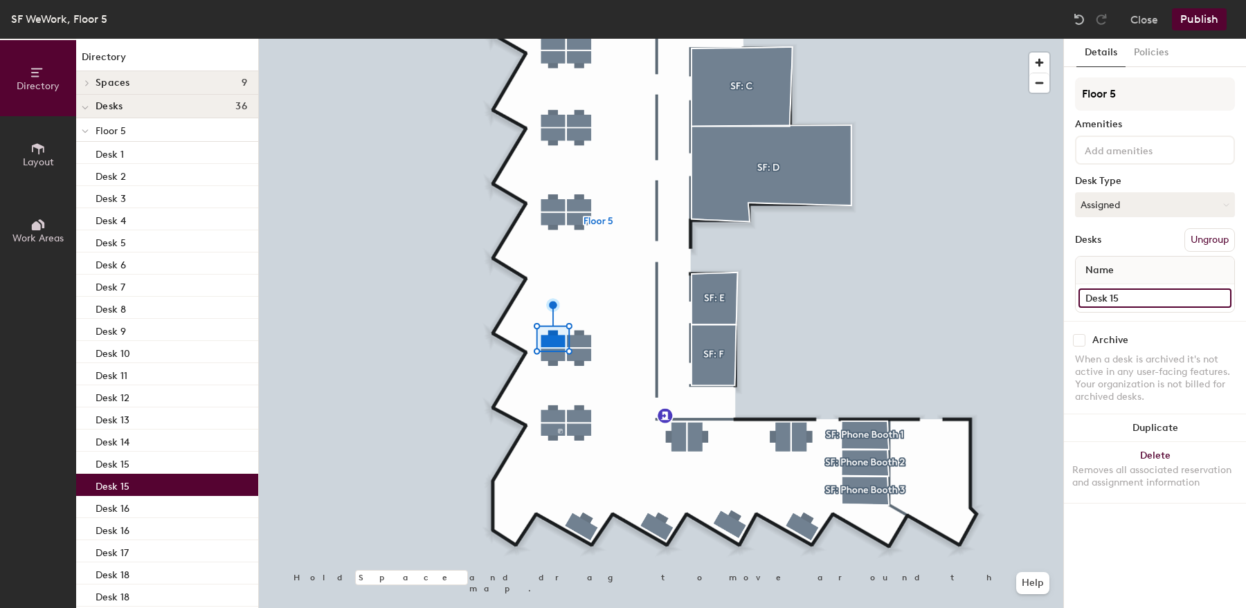
click at [1142, 298] on input "Desk 15" at bounding box center [1154, 298] width 153 height 19
click at [1139, 298] on input "Desk 15" at bounding box center [1154, 298] width 153 height 19
type input "Desk 21"
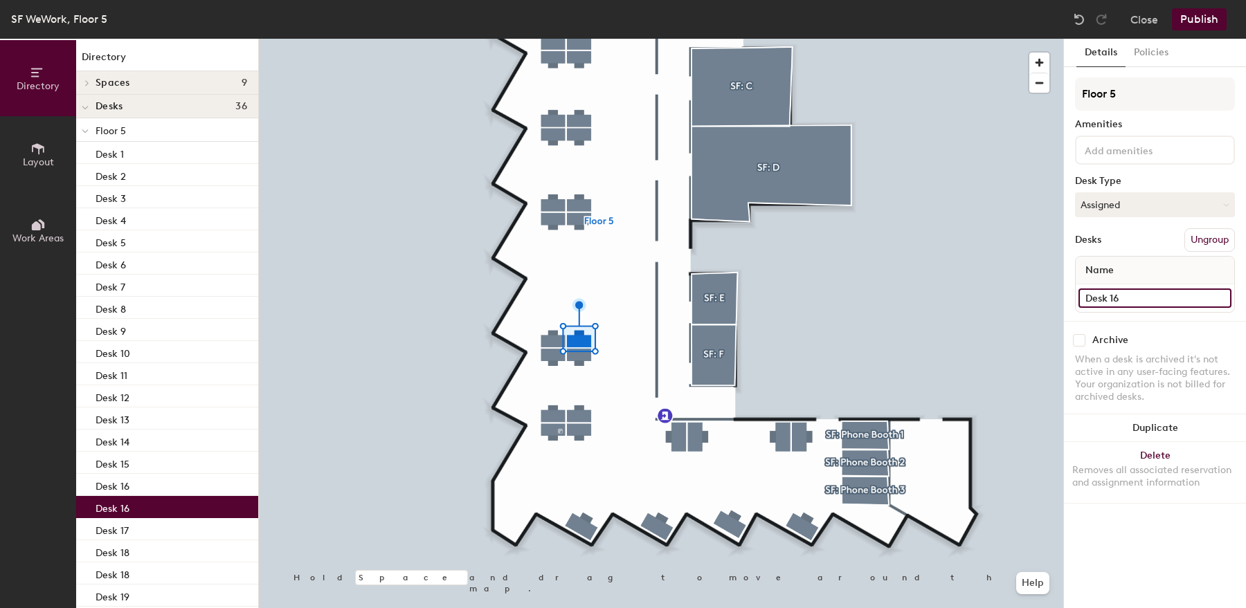
click at [1158, 295] on input "Desk 16" at bounding box center [1154, 298] width 153 height 19
click at [1152, 298] on input "Desk 16" at bounding box center [1154, 298] width 153 height 19
type input "Desk 22"
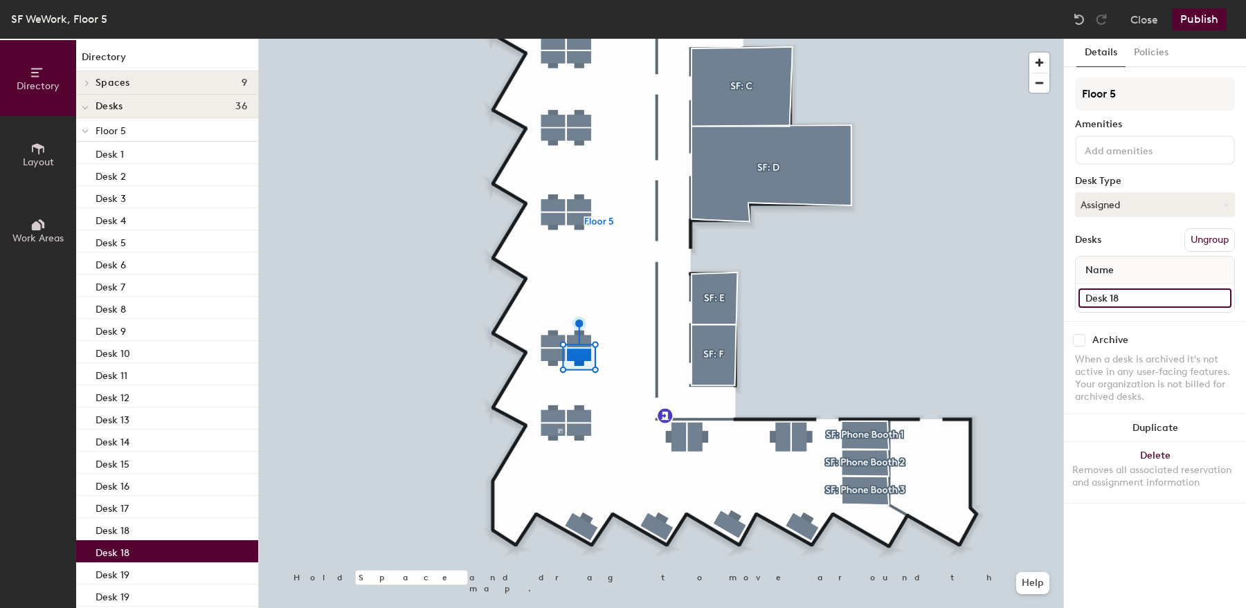
click at [1150, 295] on input "Desk 18" at bounding box center [1154, 298] width 153 height 19
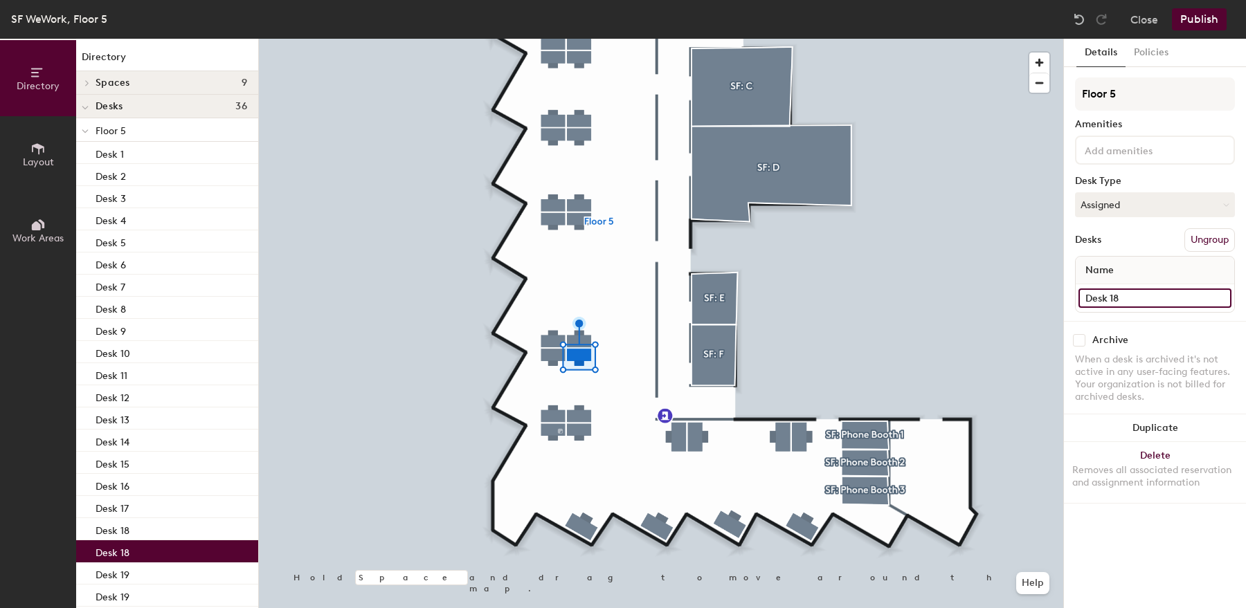
click at [1155, 296] on input "Desk 18" at bounding box center [1154, 298] width 153 height 19
type input "Desk 23"
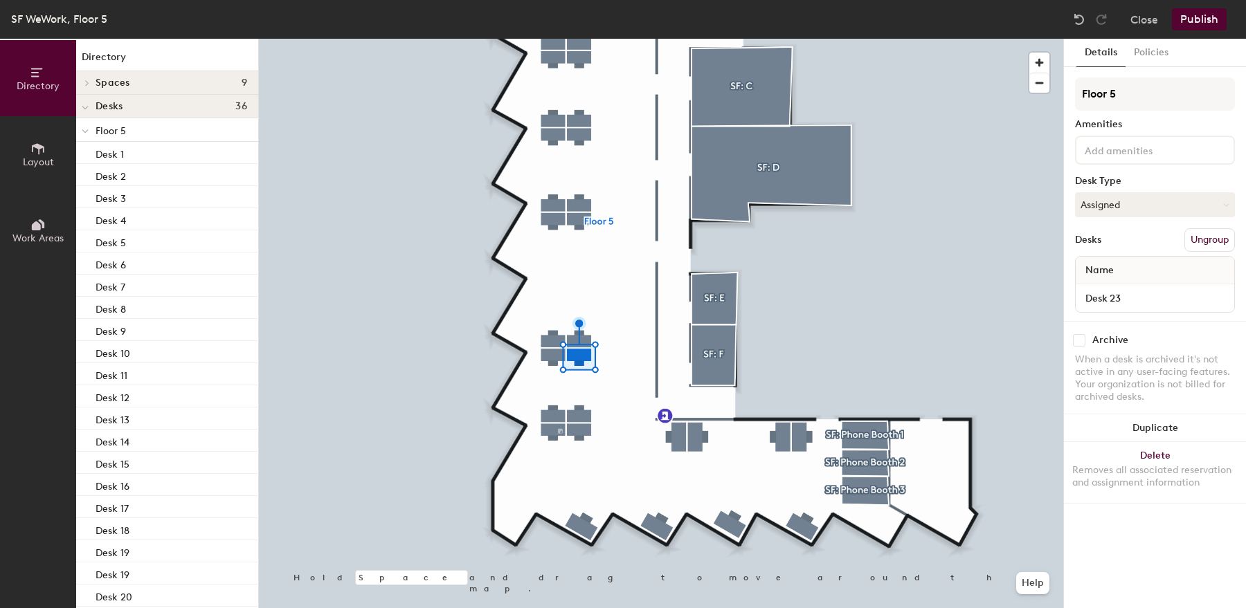
click at [549, 39] on div at bounding box center [661, 39] width 804 height 0
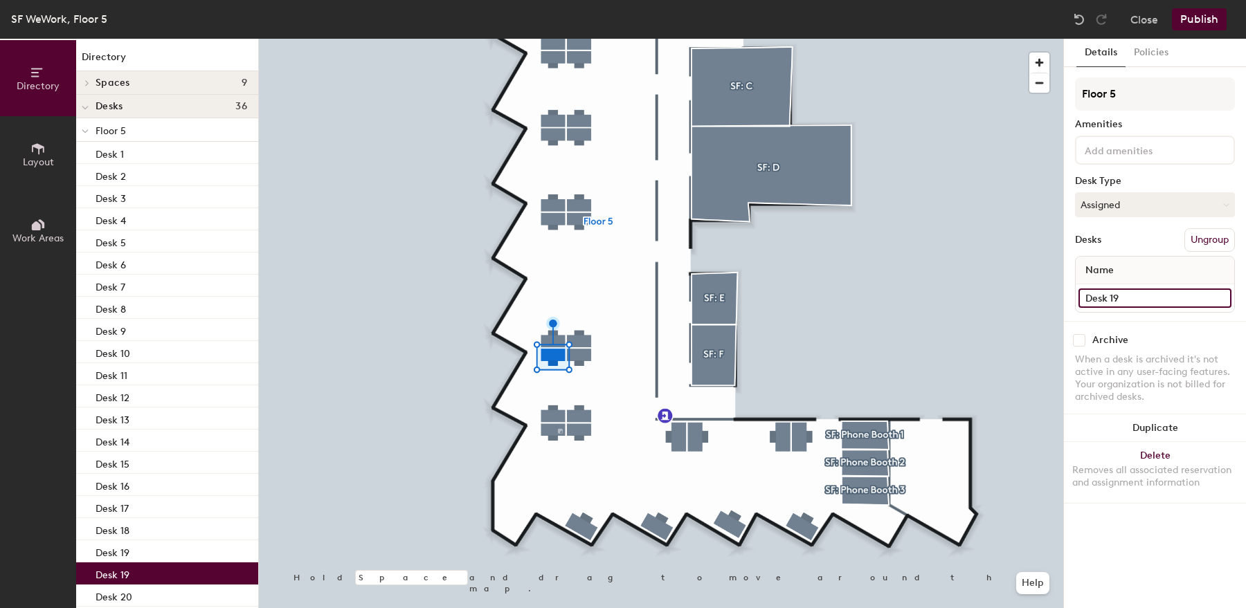
click at [1160, 298] on input "Desk 19" at bounding box center [1154, 298] width 153 height 19
click at [1147, 298] on input "Desk 19" at bounding box center [1154, 298] width 153 height 19
click at [1134, 296] on input "Desk 19" at bounding box center [1154, 298] width 153 height 19
type input "Desk 24"
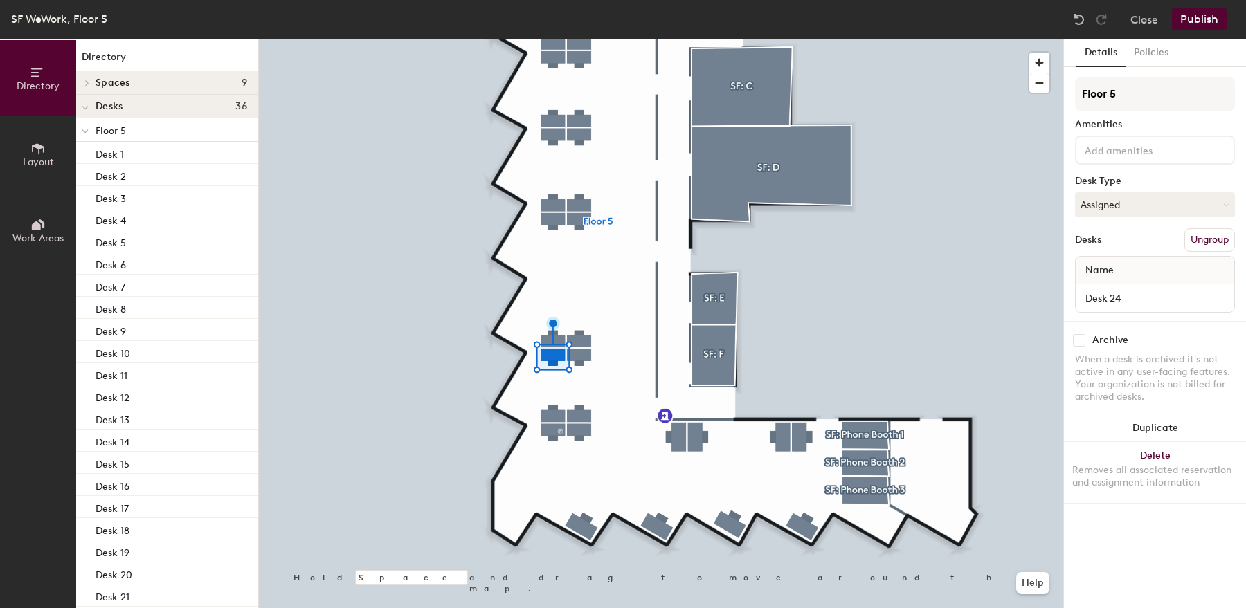
click at [1194, 25] on button "Publish" at bounding box center [1199, 19] width 55 height 22
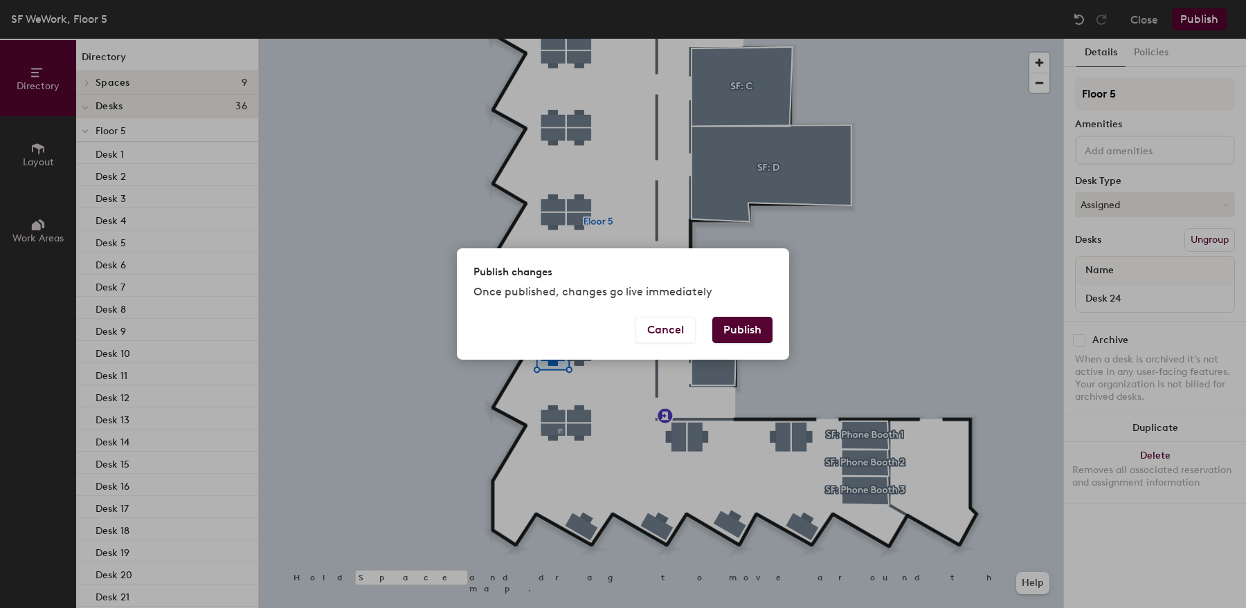
click at [758, 325] on button "Publish" at bounding box center [742, 330] width 60 height 26
